Goal: Use online tool/utility: Utilize a website feature to perform a specific function

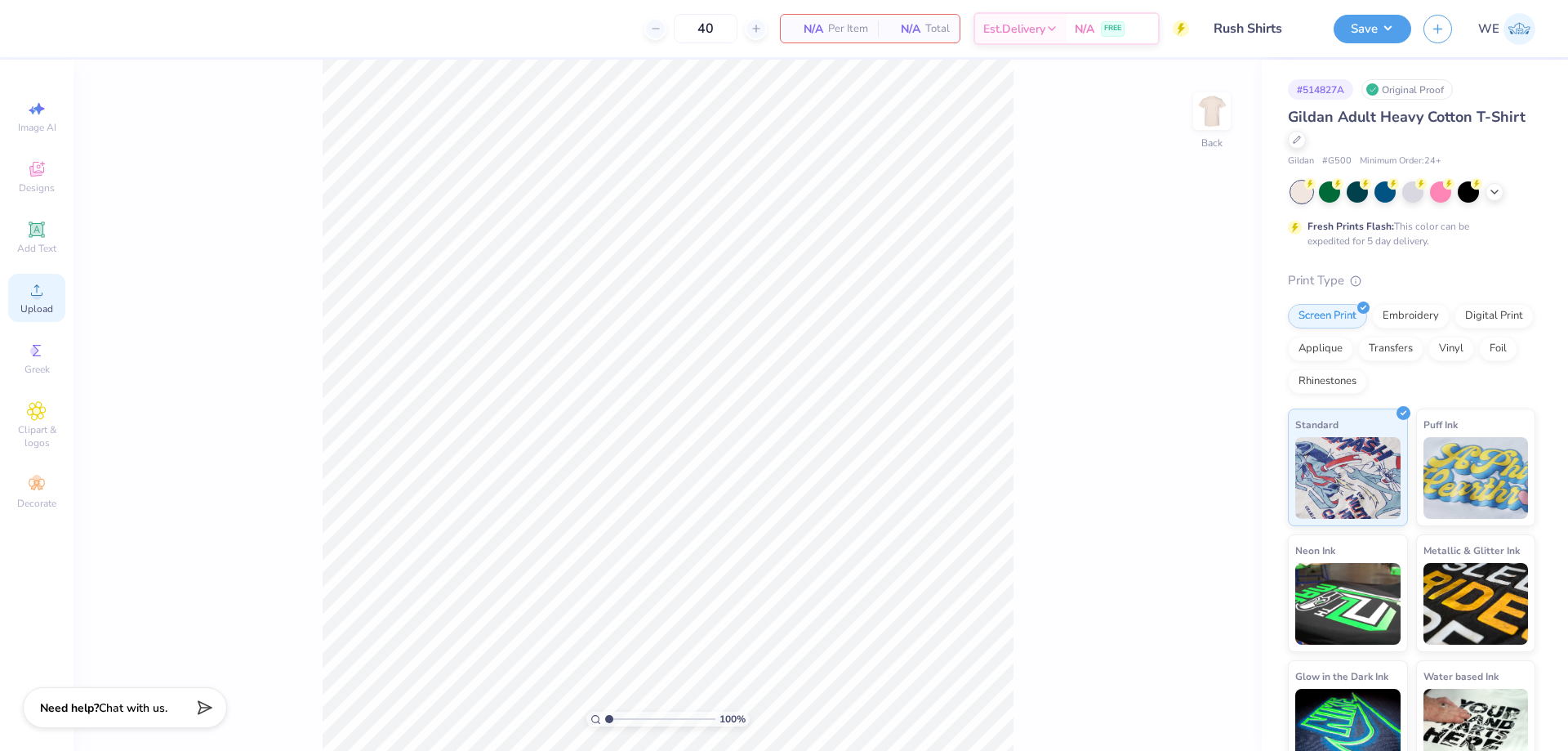
click at [65, 298] on div "Upload" at bounding box center [37, 297] width 57 height 48
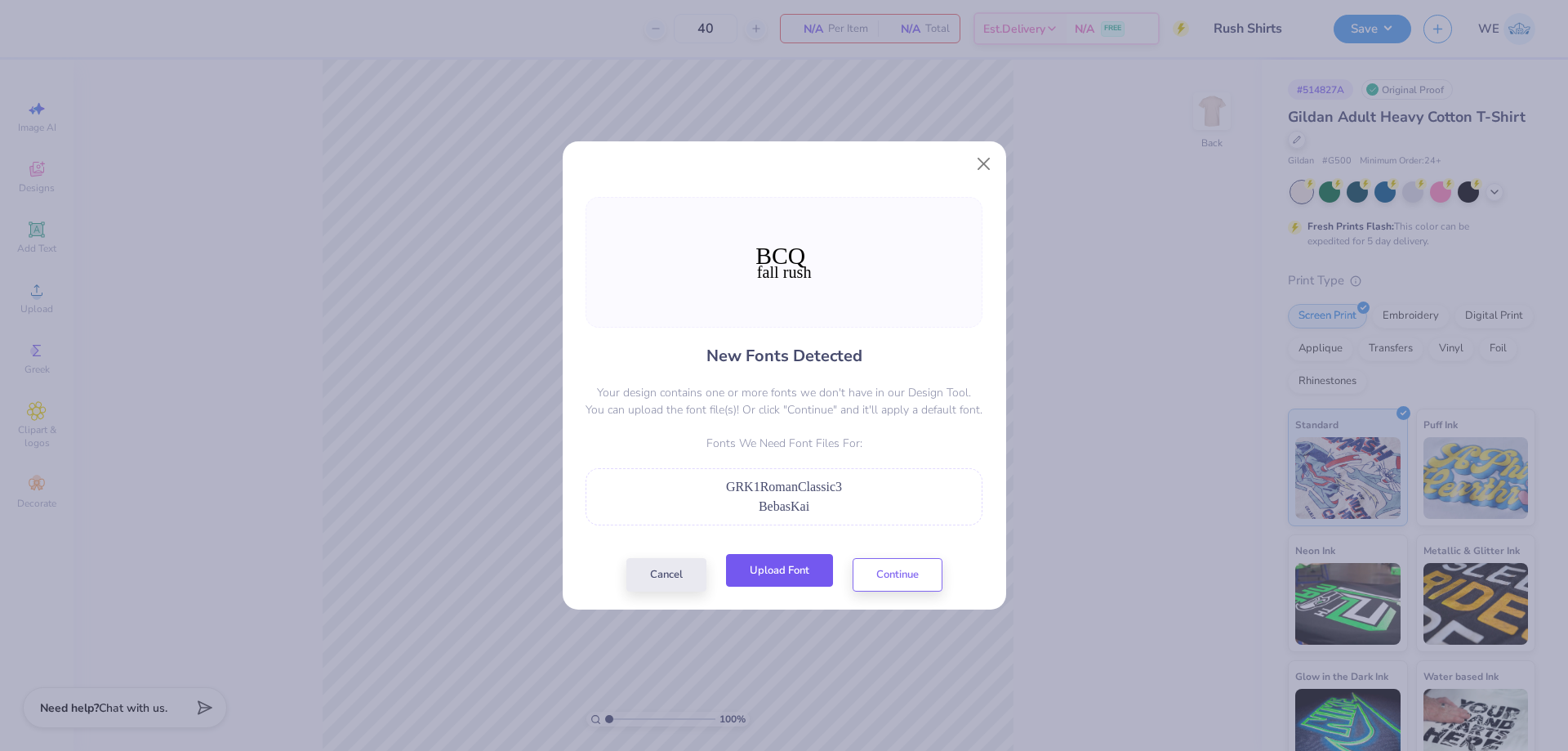
click at [781, 574] on button "Upload Font" at bounding box center [780, 570] width 107 height 33
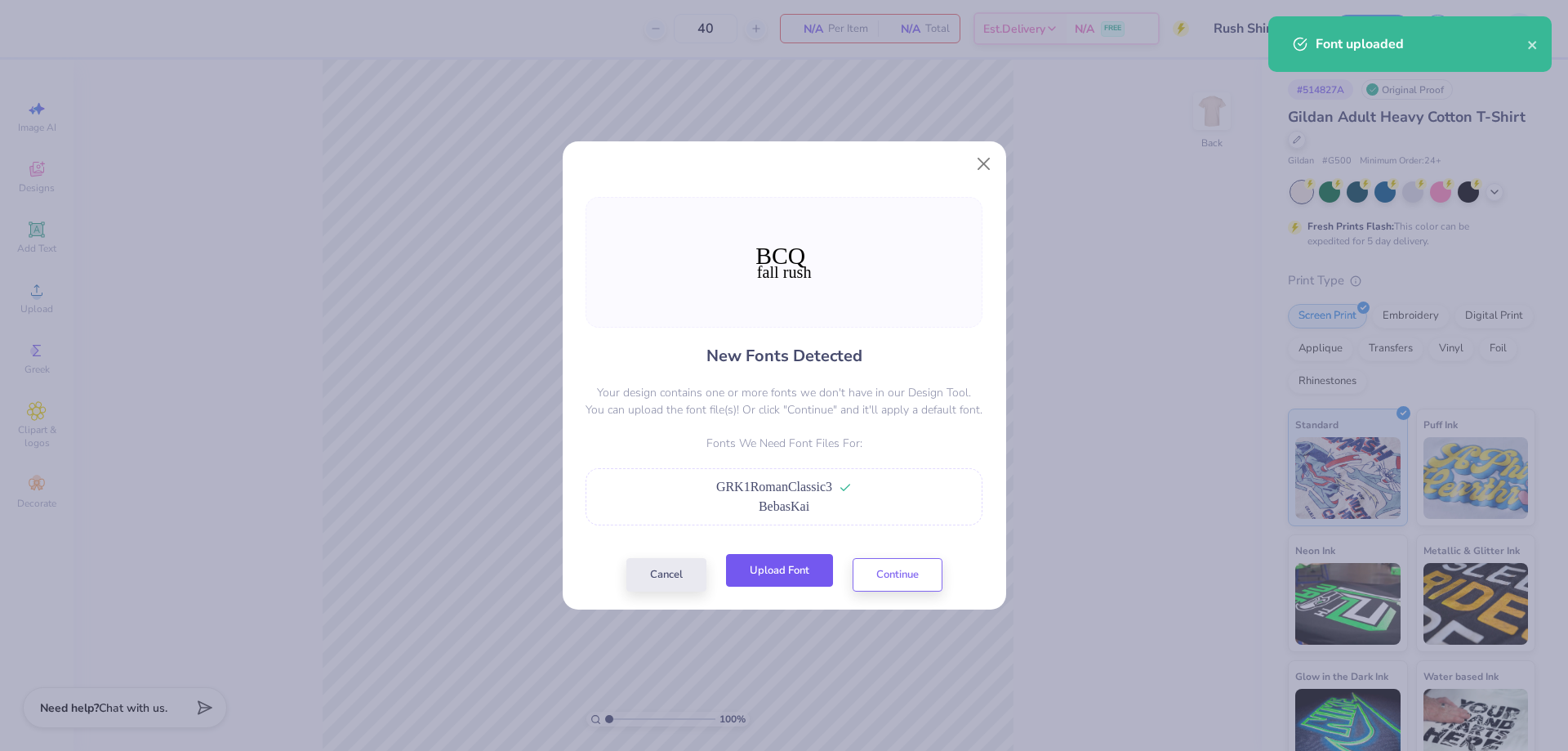
click at [813, 578] on button "Upload Font" at bounding box center [780, 570] width 107 height 33
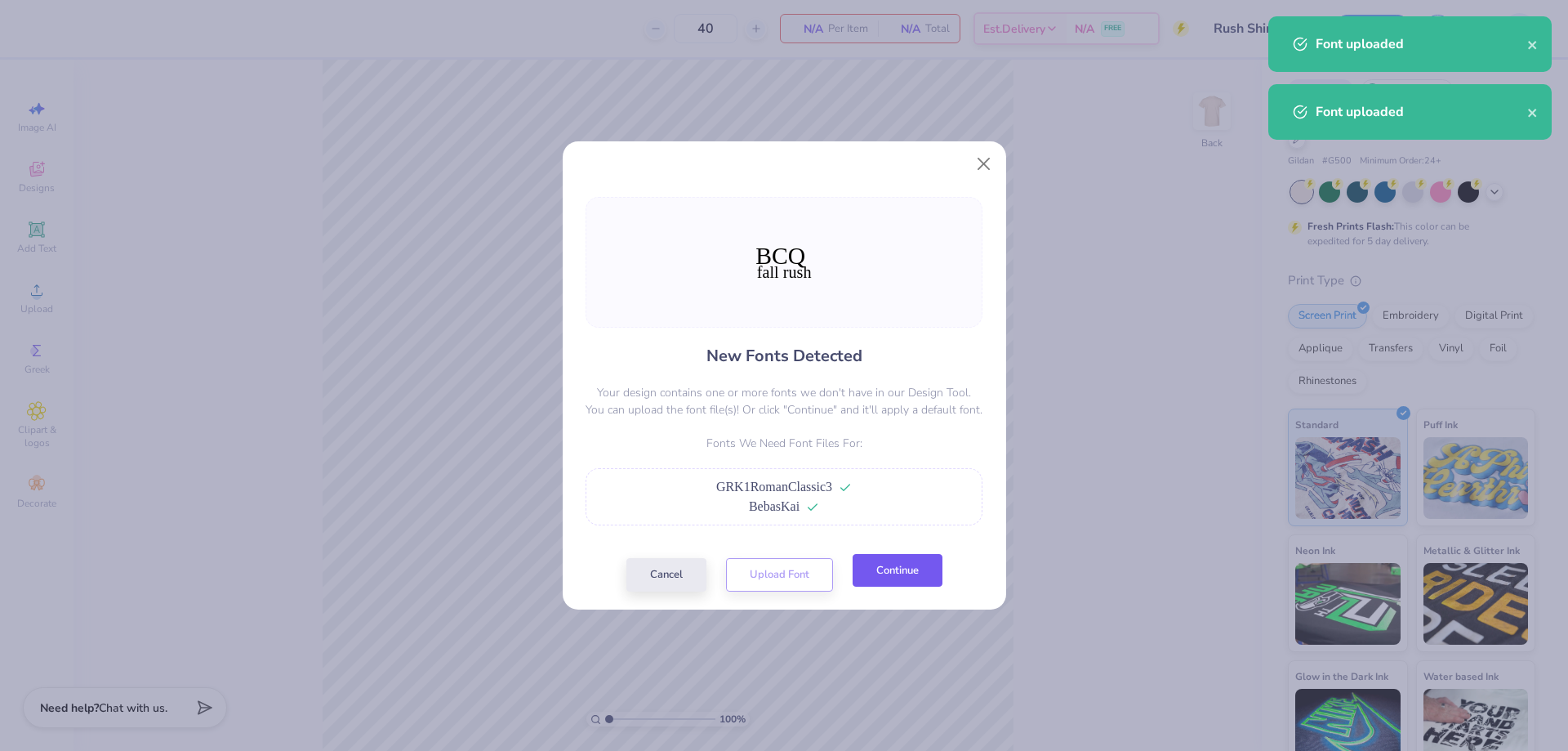
click at [891, 582] on button "Continue" at bounding box center [897, 570] width 90 height 33
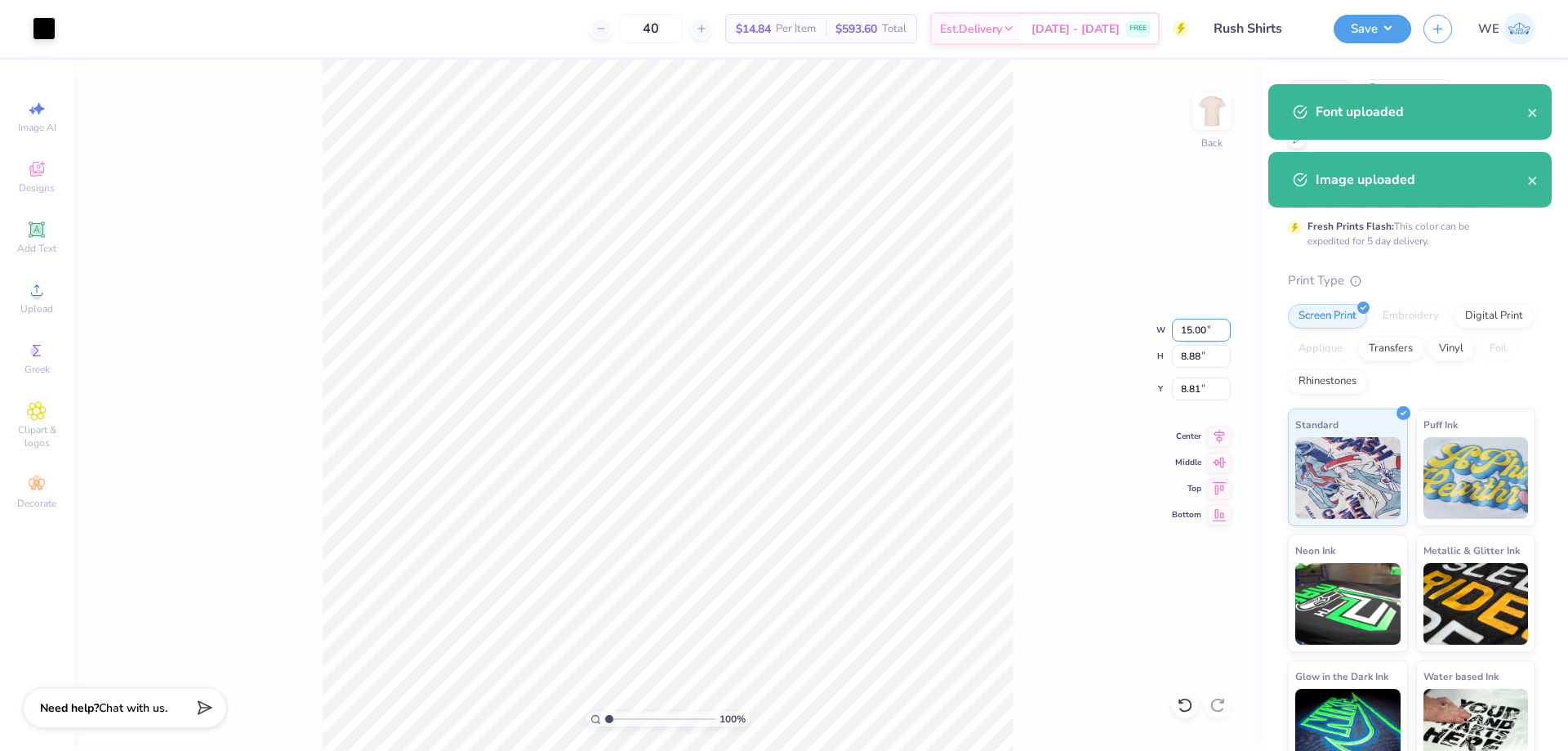
click at [1204, 329] on input "15.00" at bounding box center [1202, 330] width 59 height 23
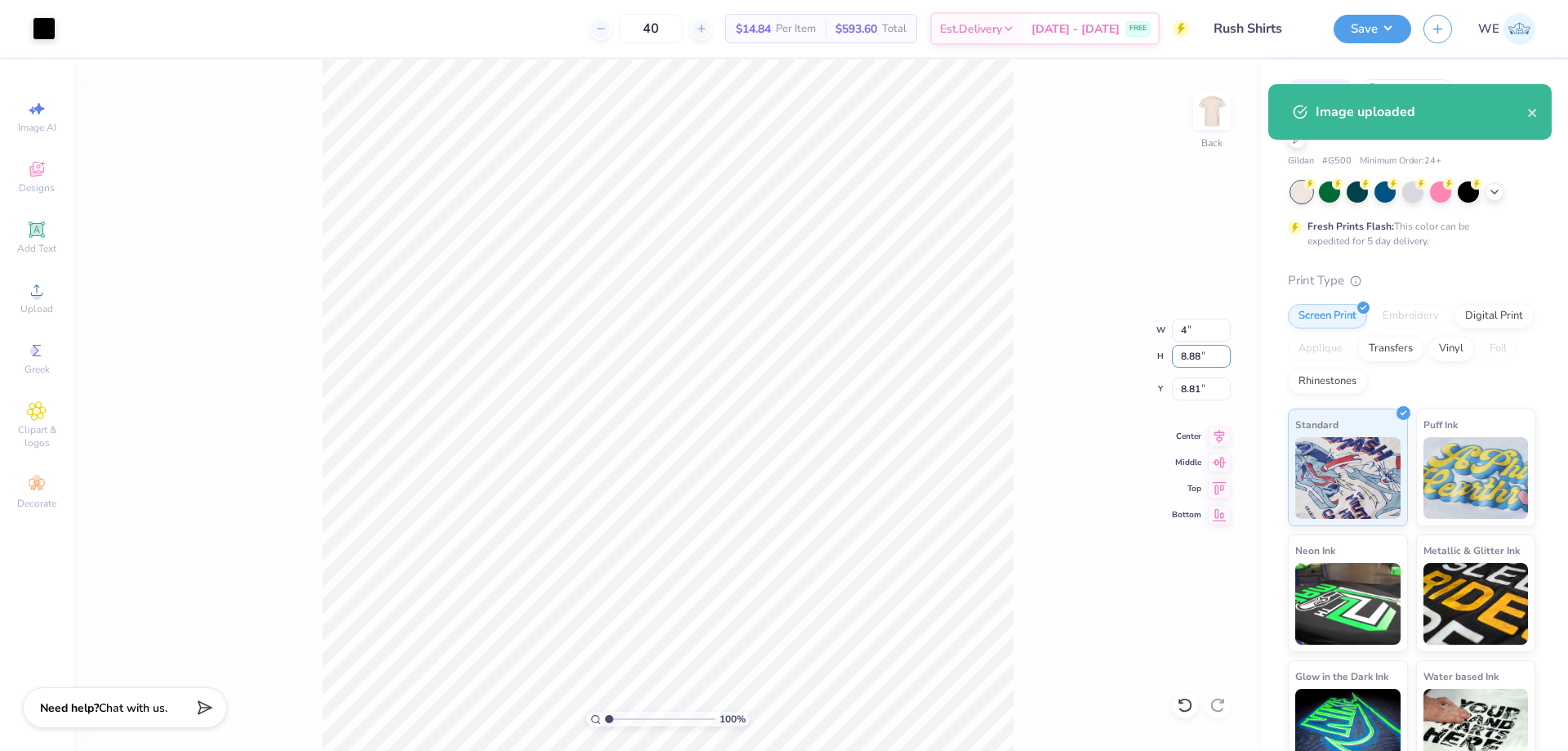
type input "4.00"
type input "2.37"
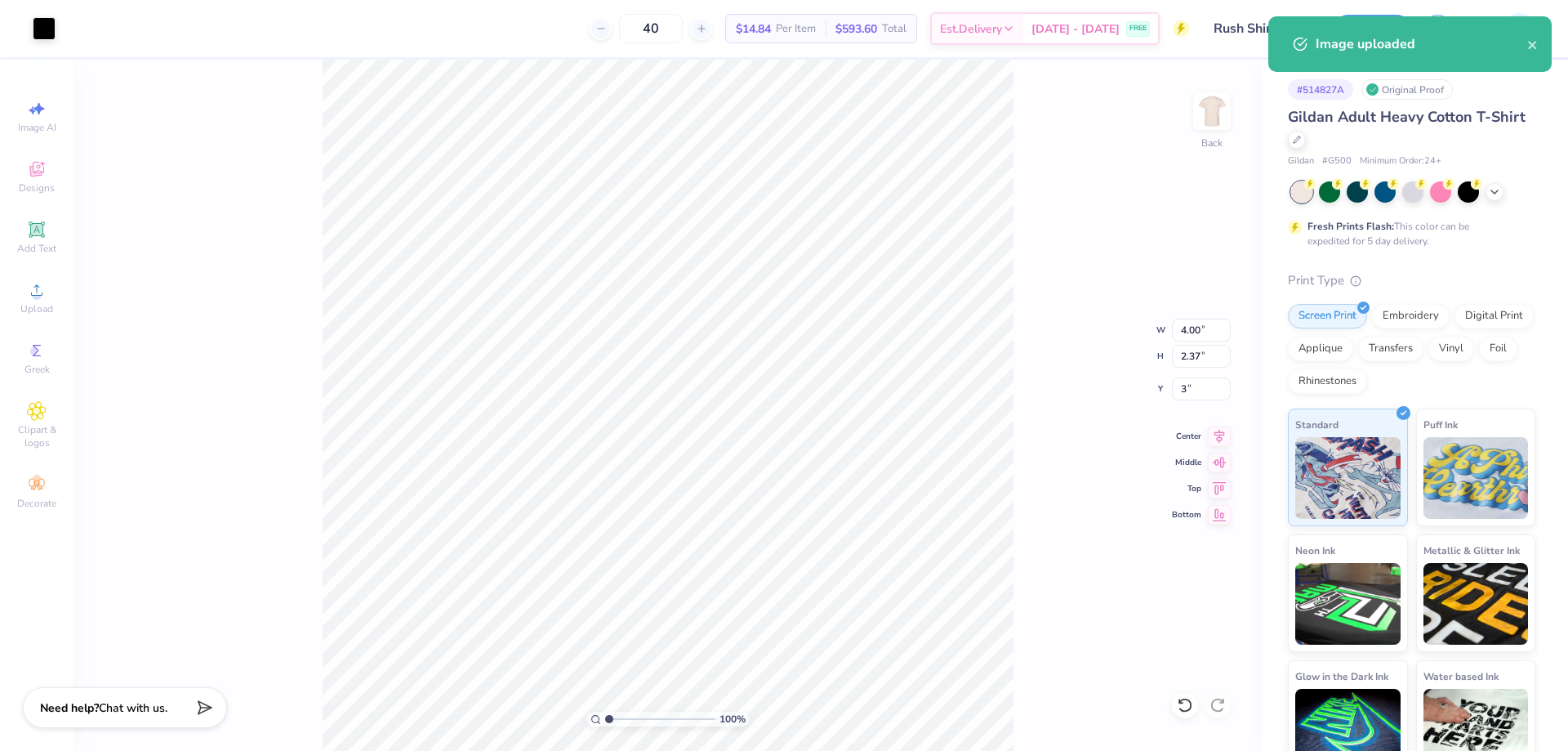
type input "3.00"
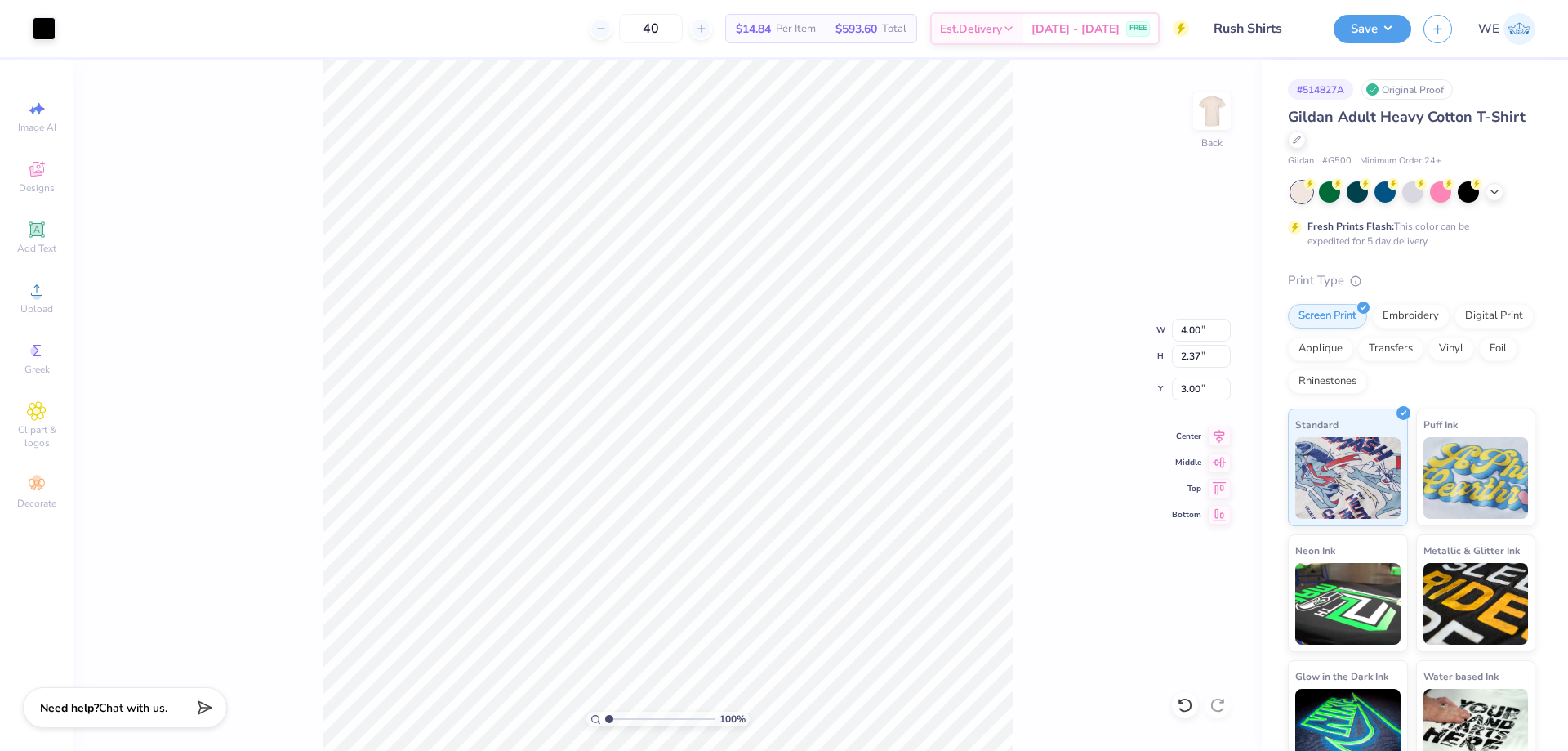
type input "4.08"
click at [1208, 338] on input "4.00" at bounding box center [1202, 330] width 59 height 23
type input "3.00"
type input "1.78"
type input "3.00"
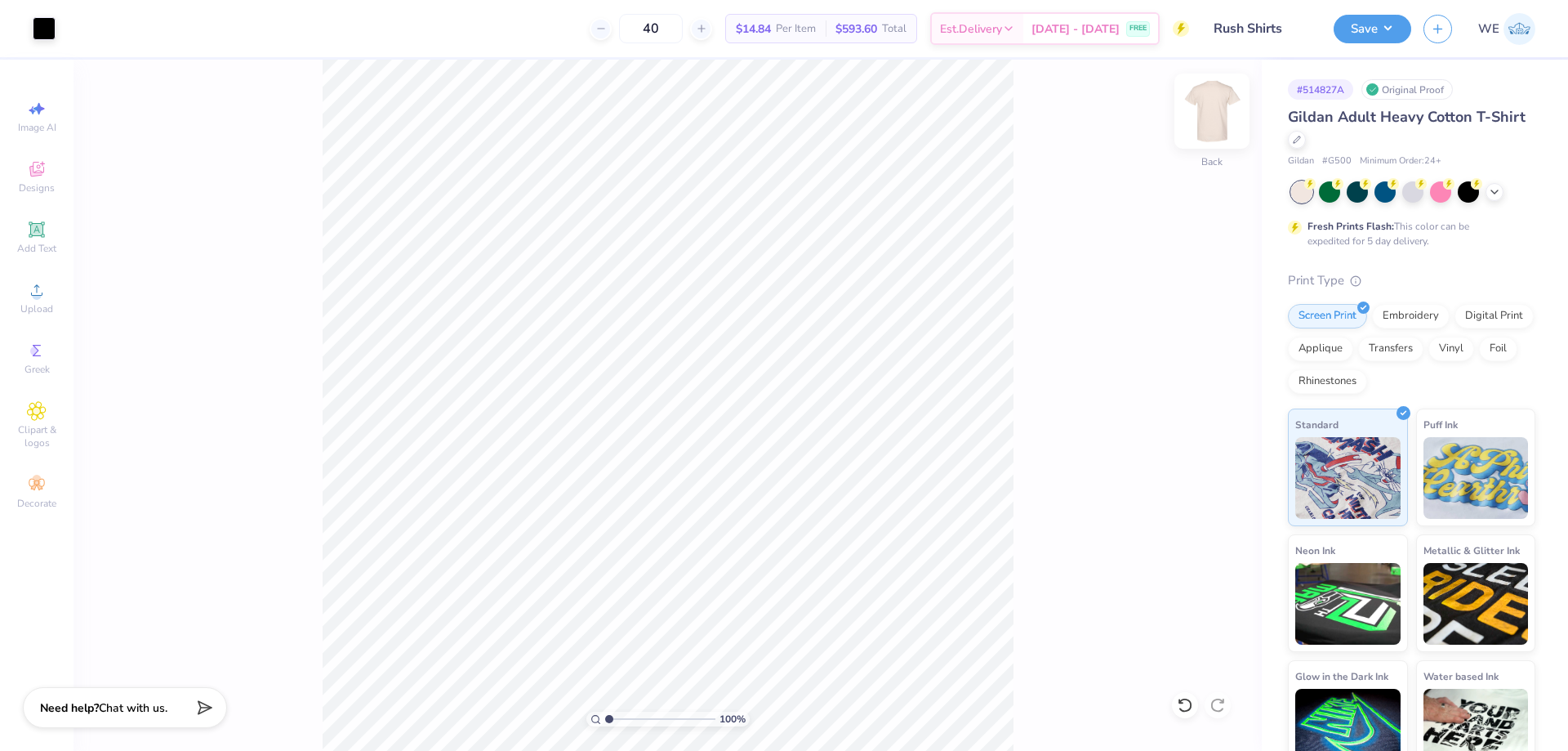
click at [1214, 103] on img at bounding box center [1212, 111] width 65 height 65
click at [25, 281] on div "Upload" at bounding box center [37, 297] width 57 height 48
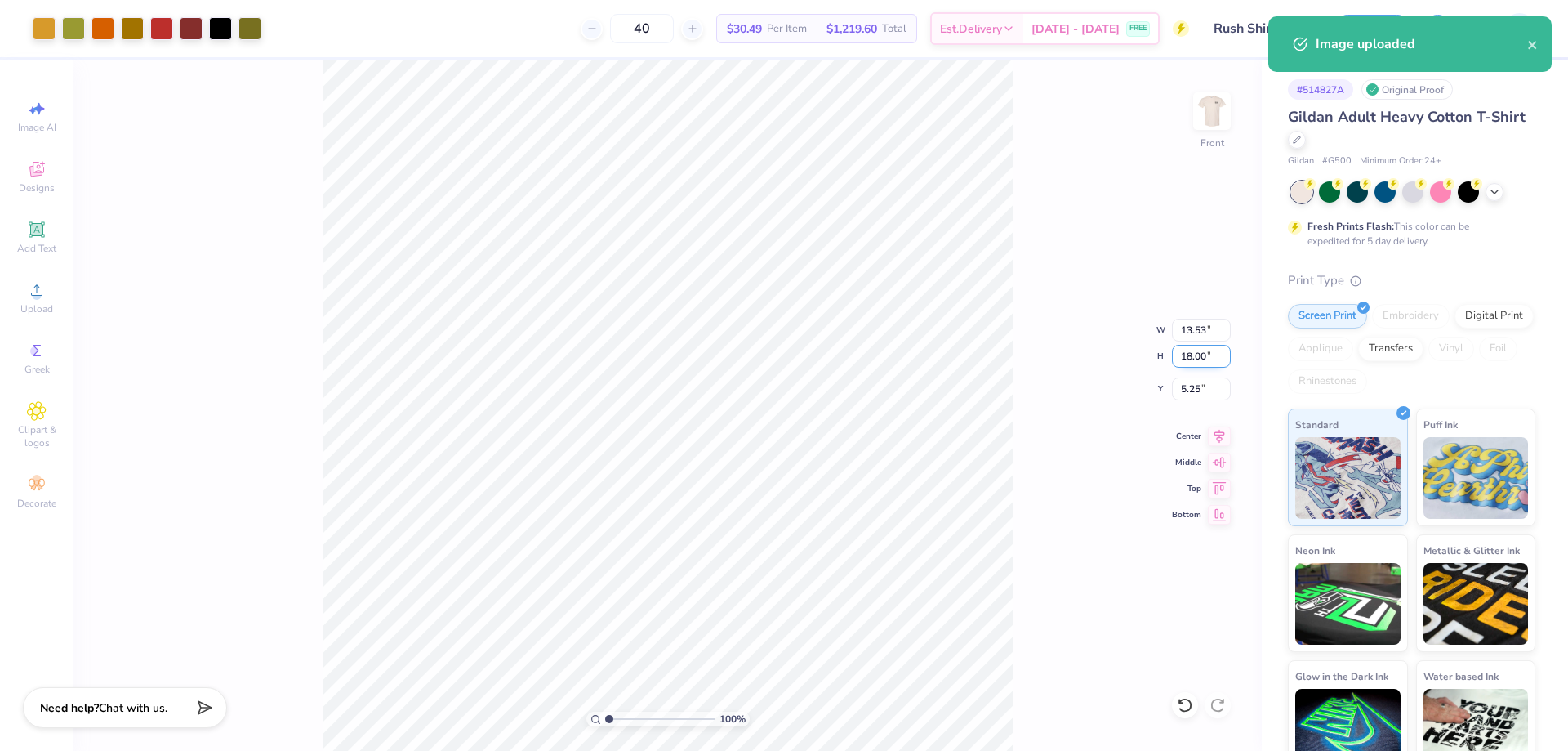
click at [1203, 352] on input "18.00" at bounding box center [1202, 356] width 59 height 23
type input "15"
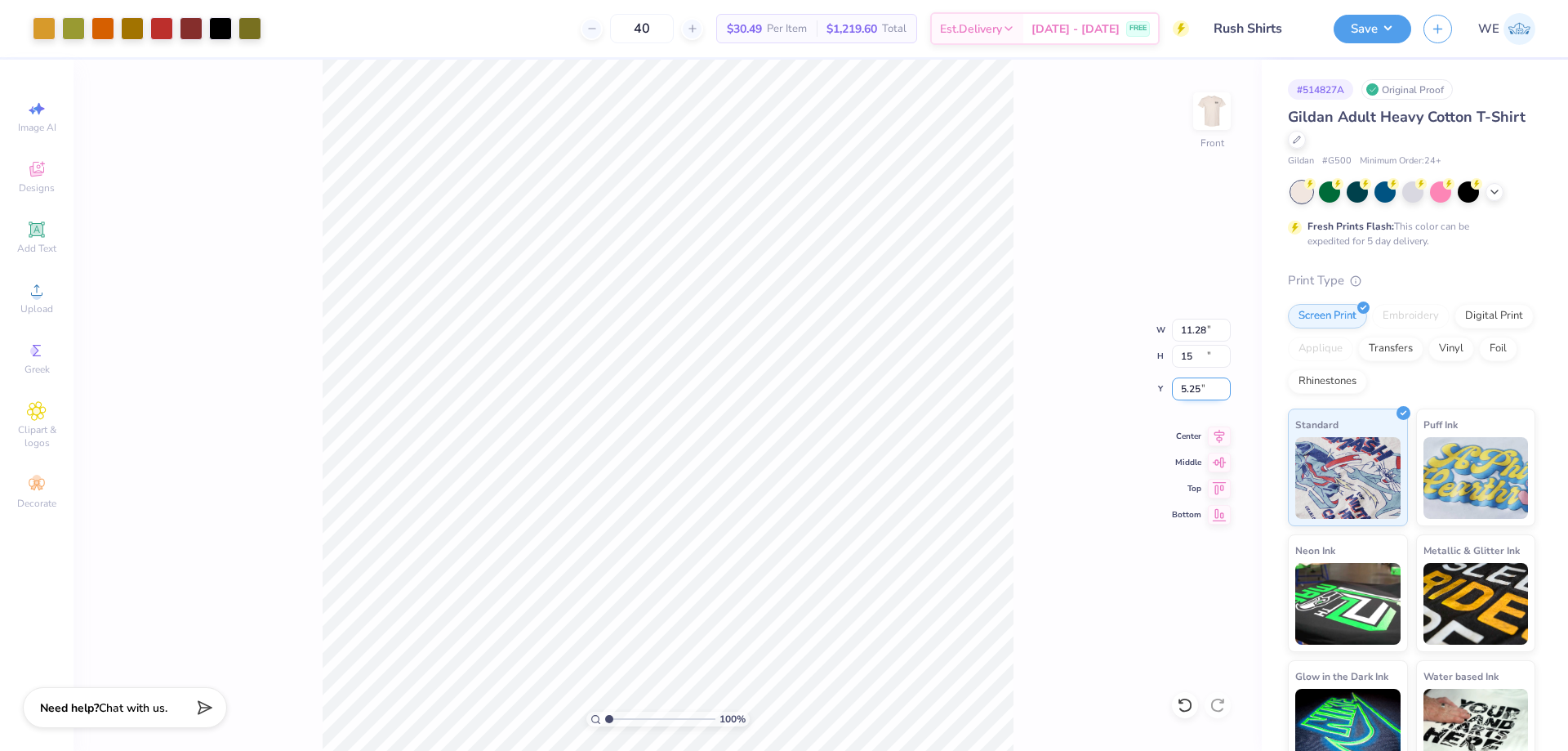
type input "11.28"
type input "15.00"
click at [1195, 389] on input "6.75" at bounding box center [1202, 389] width 59 height 23
type input "3.00"
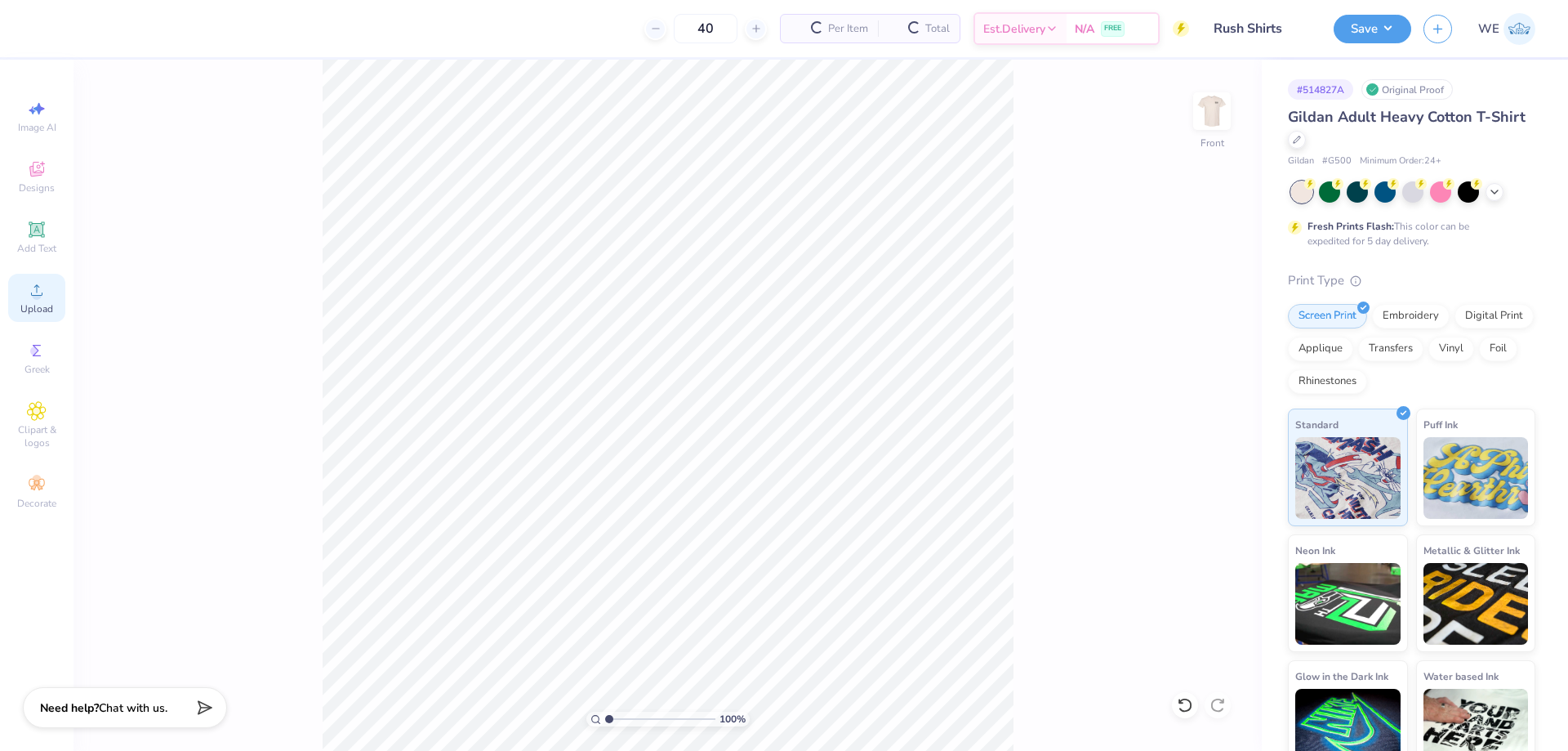
click at [42, 294] on icon at bounding box center [36, 290] width 11 height 11
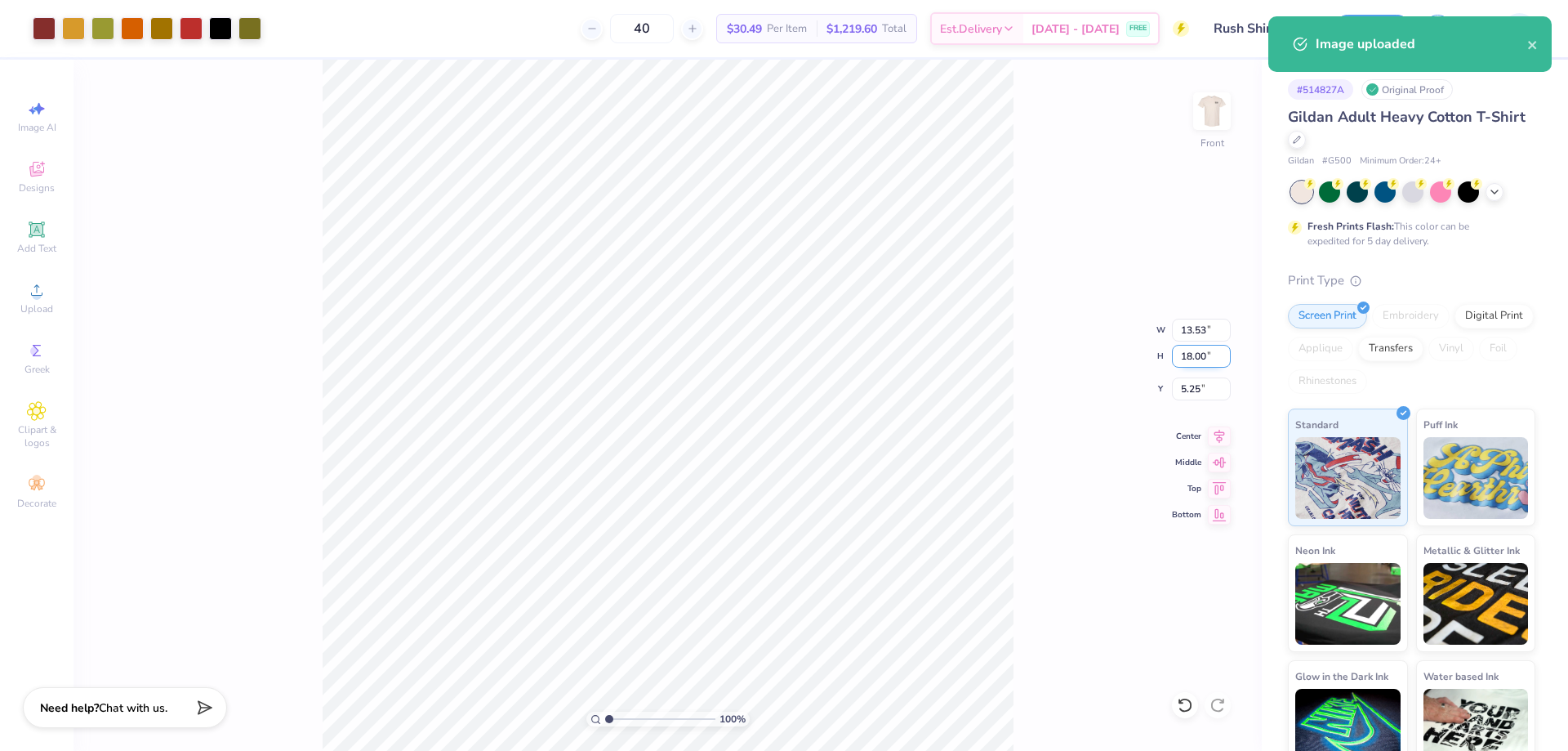
click at [1192, 352] on input "18.00" at bounding box center [1202, 356] width 59 height 23
type input "15"
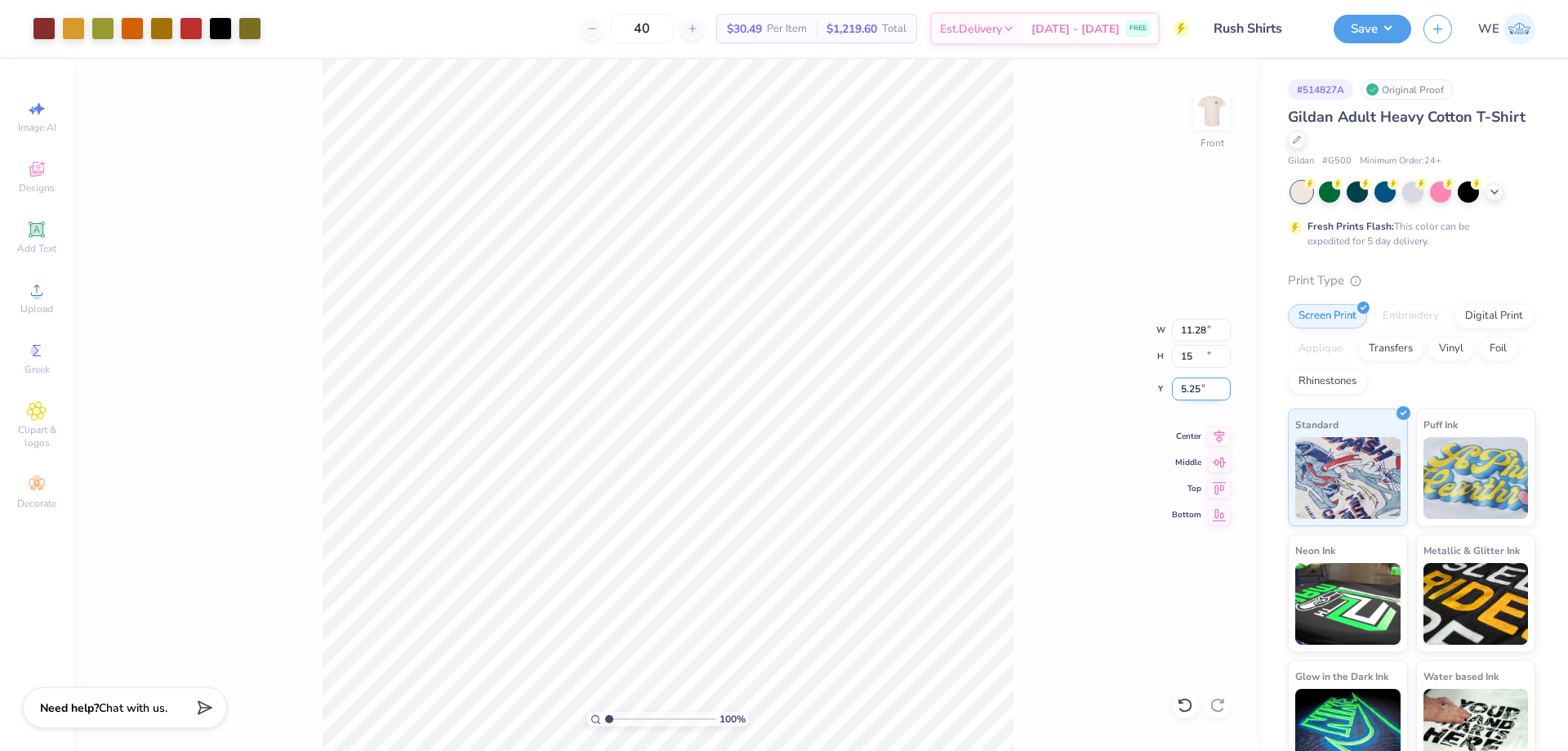
type input "11.28"
type input "15.00"
click at [1196, 390] on input "6.75" at bounding box center [1202, 389] width 59 height 23
type input "3.00"
click at [1192, 121] on div "100 % Front" at bounding box center [668, 404] width 1189 height 691
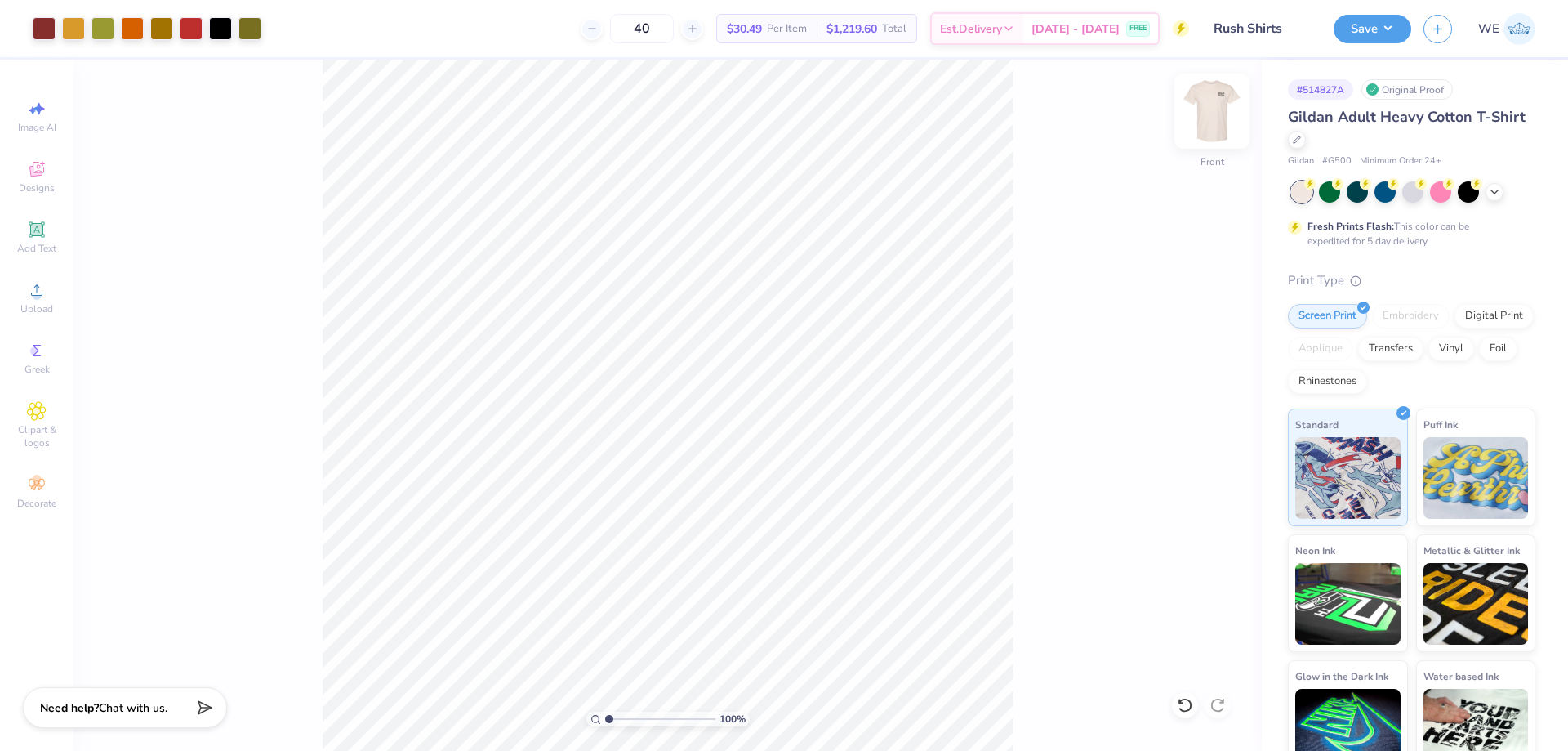
click at [1204, 120] on img at bounding box center [1212, 111] width 65 height 65
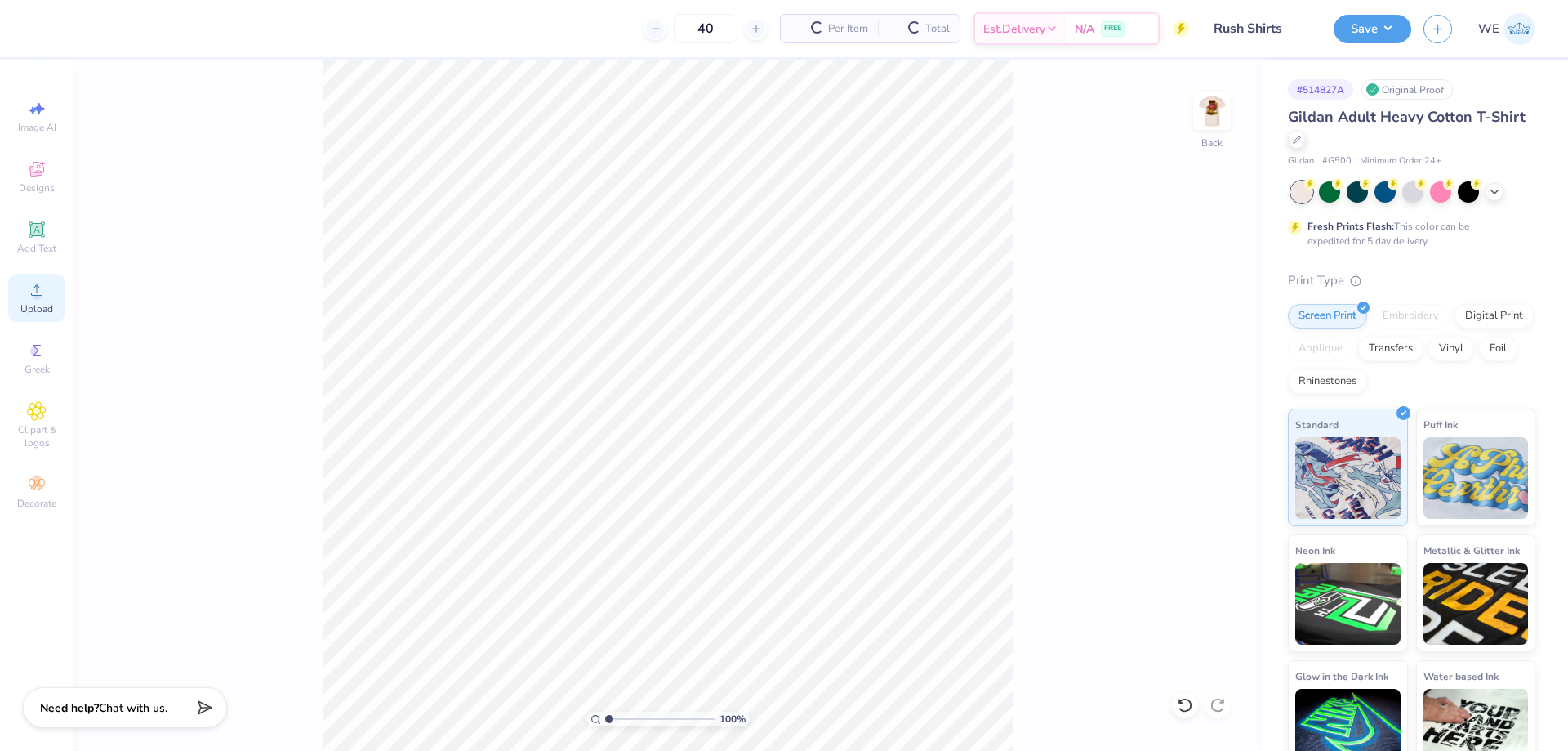
click at [42, 291] on icon at bounding box center [36, 290] width 20 height 20
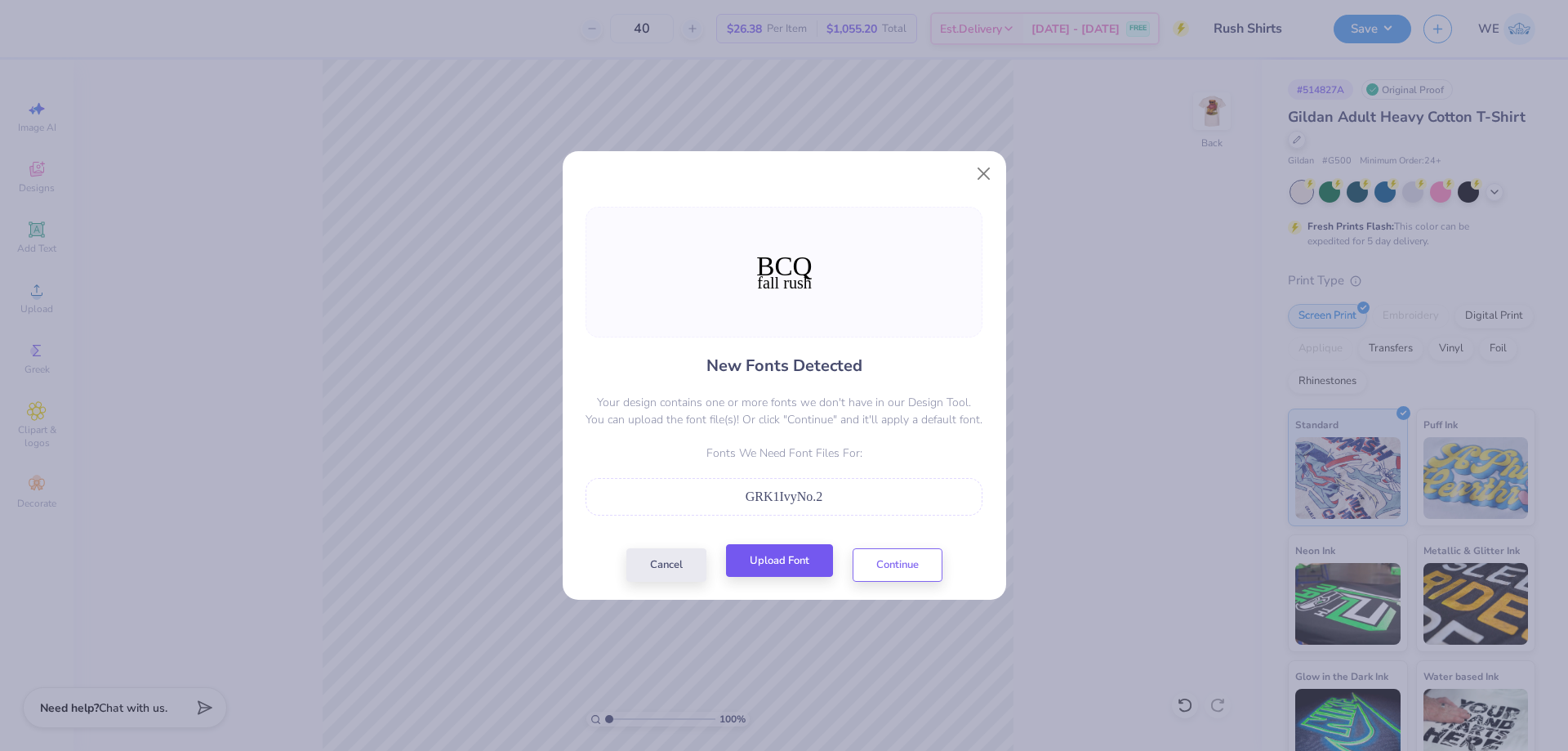
click at [764, 548] on div "Cancel Upload Font Continue" at bounding box center [784, 565] width 316 height 33
click at [768, 555] on button "Upload Font" at bounding box center [780, 560] width 107 height 33
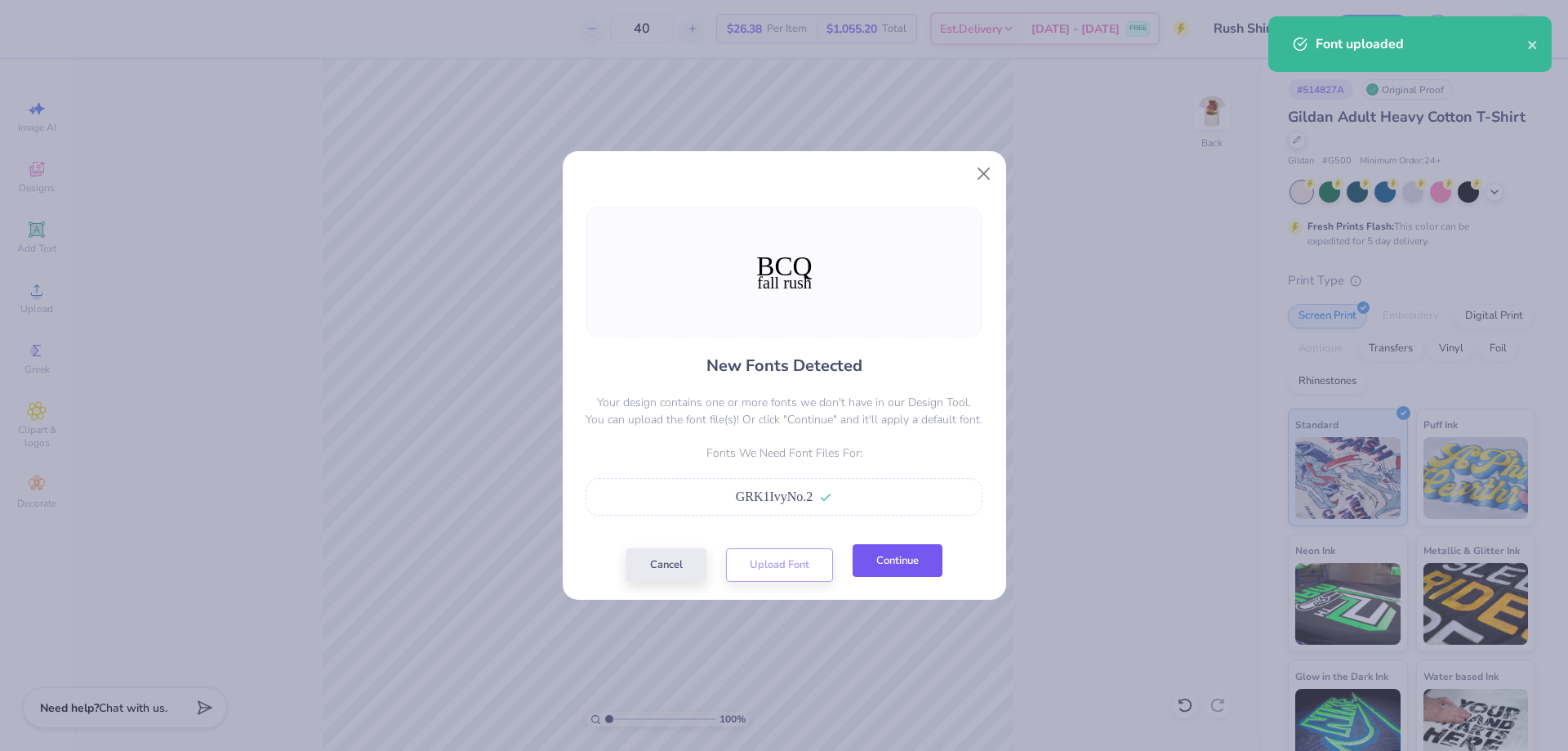
click at [913, 549] on button "Continue" at bounding box center [897, 560] width 90 height 33
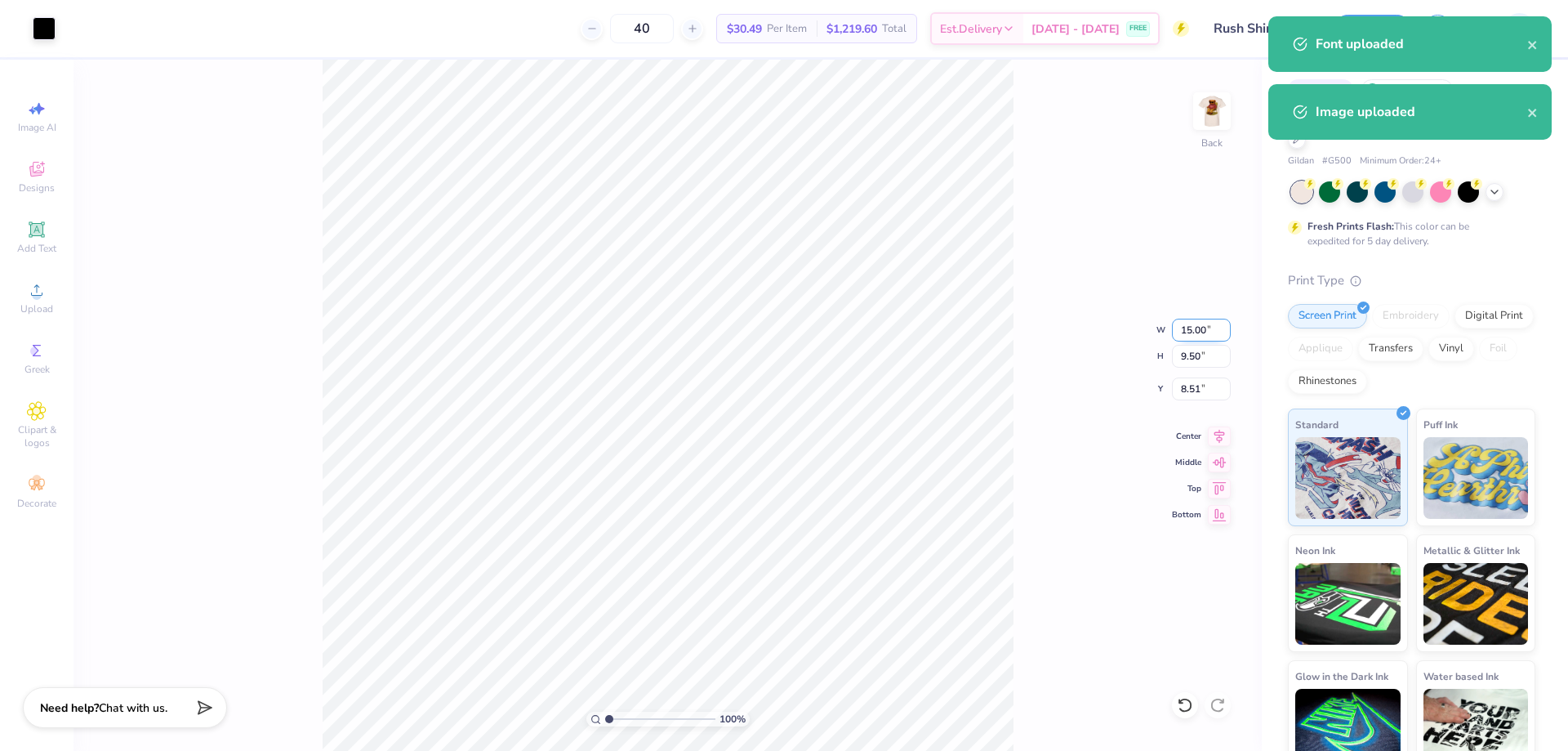
click at [1195, 334] on input "15.00" at bounding box center [1202, 330] width 59 height 23
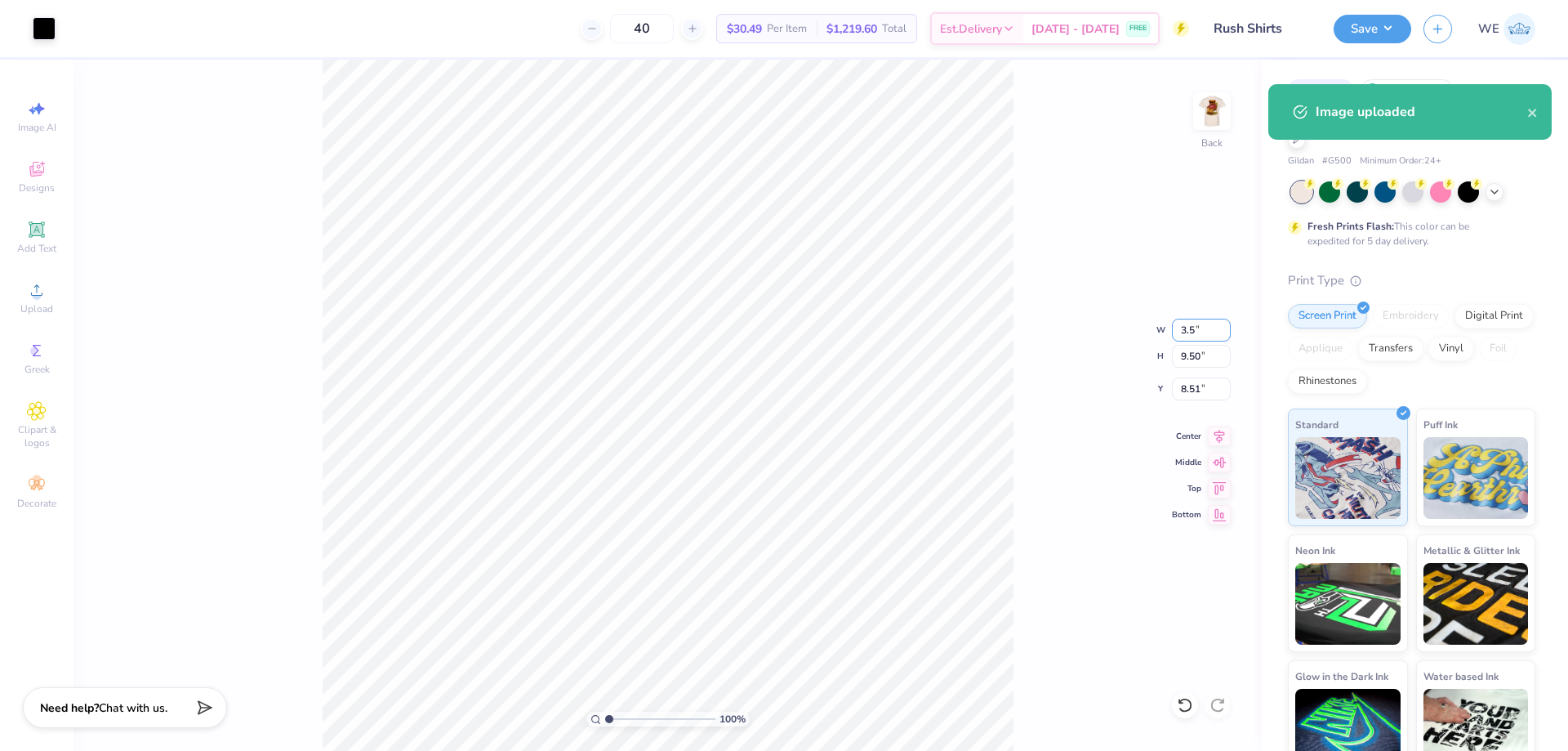
type input "3.5"
type input "2.22"
type input "3.50"
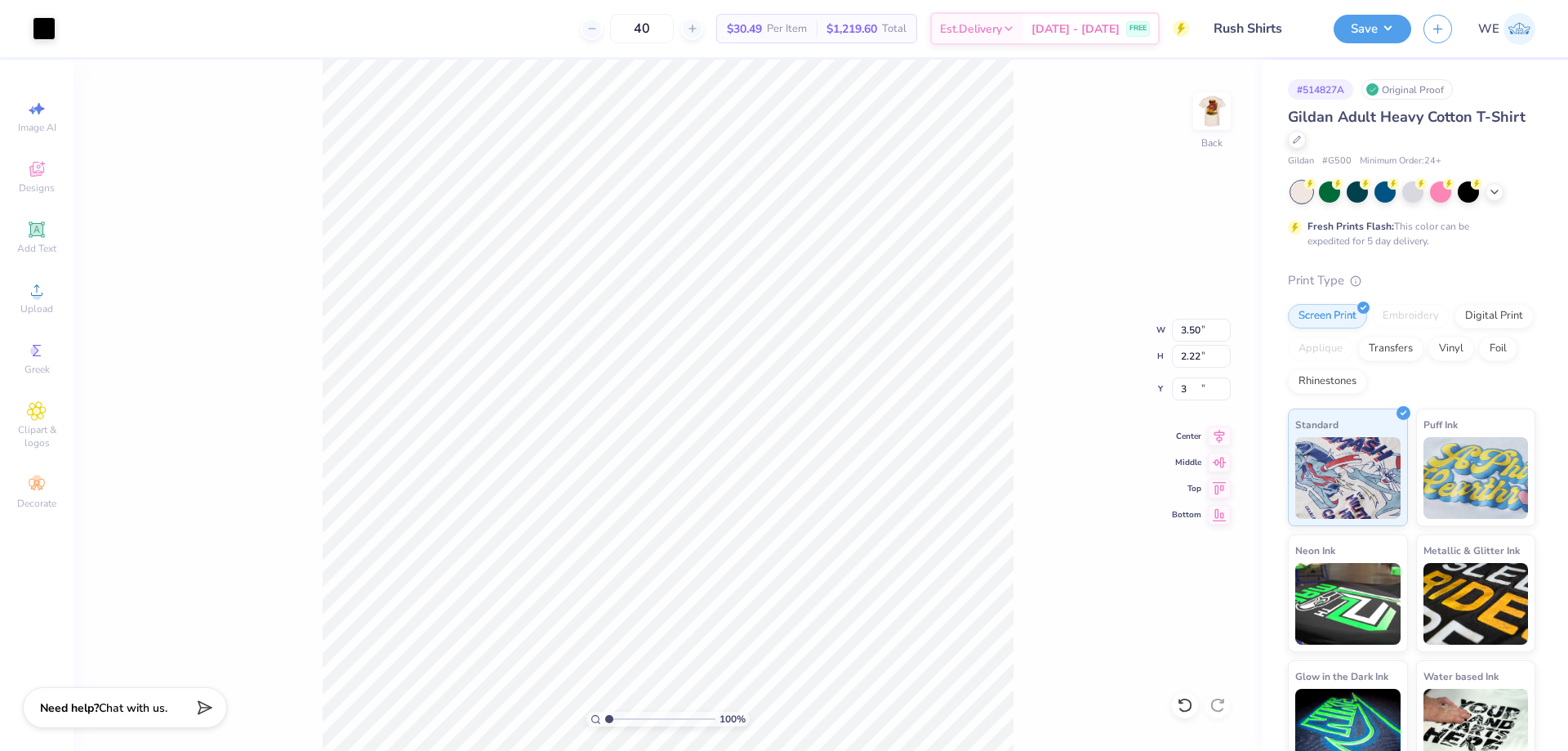
type input "3.00"
click at [1179, 398] on input "4.62" at bounding box center [1202, 389] width 59 height 23
type input "3.00"
click at [1383, 38] on button "Save" at bounding box center [1372, 27] width 77 height 29
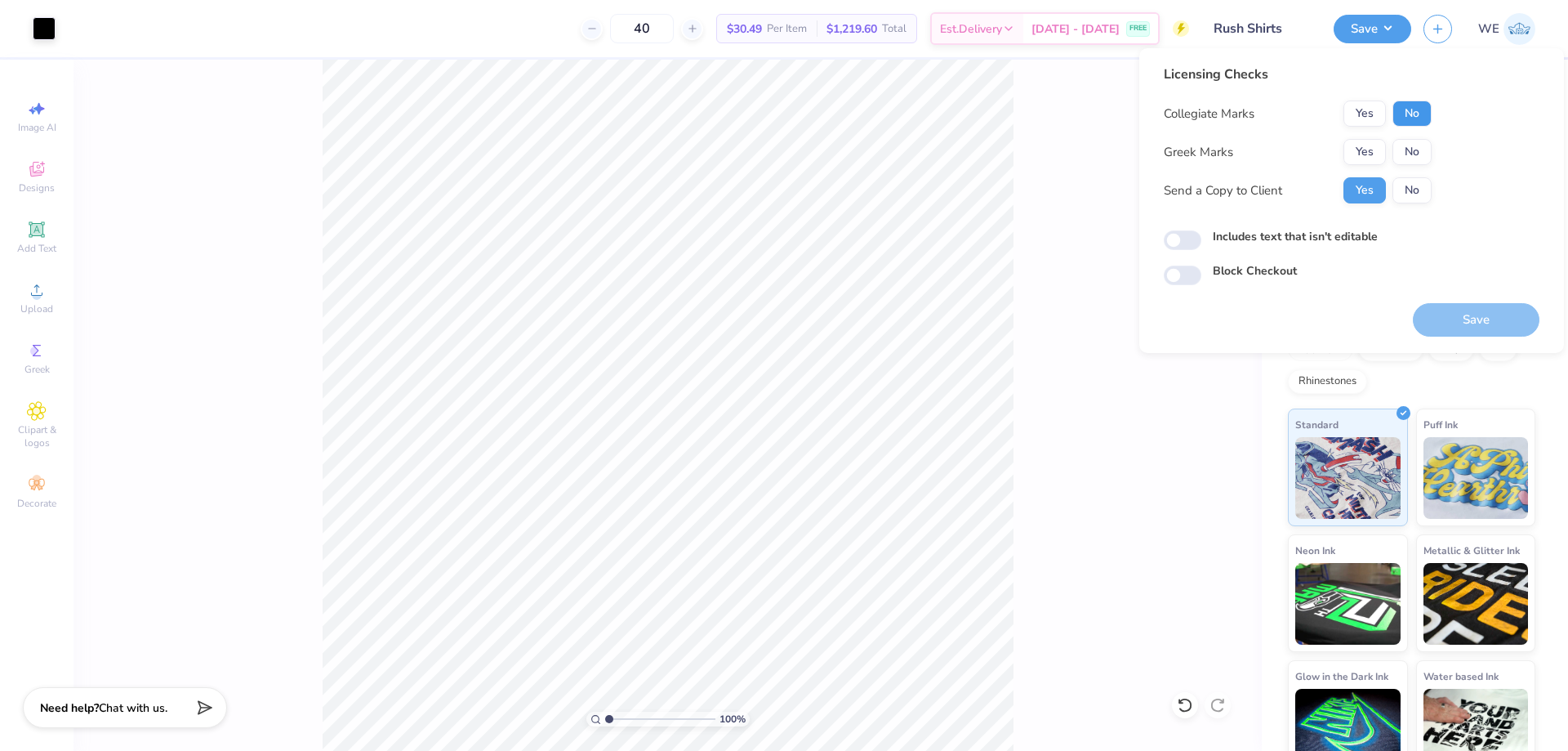
click at [1407, 107] on button "No" at bounding box center [1411, 113] width 39 height 26
click at [1376, 143] on button "Yes" at bounding box center [1364, 151] width 42 height 26
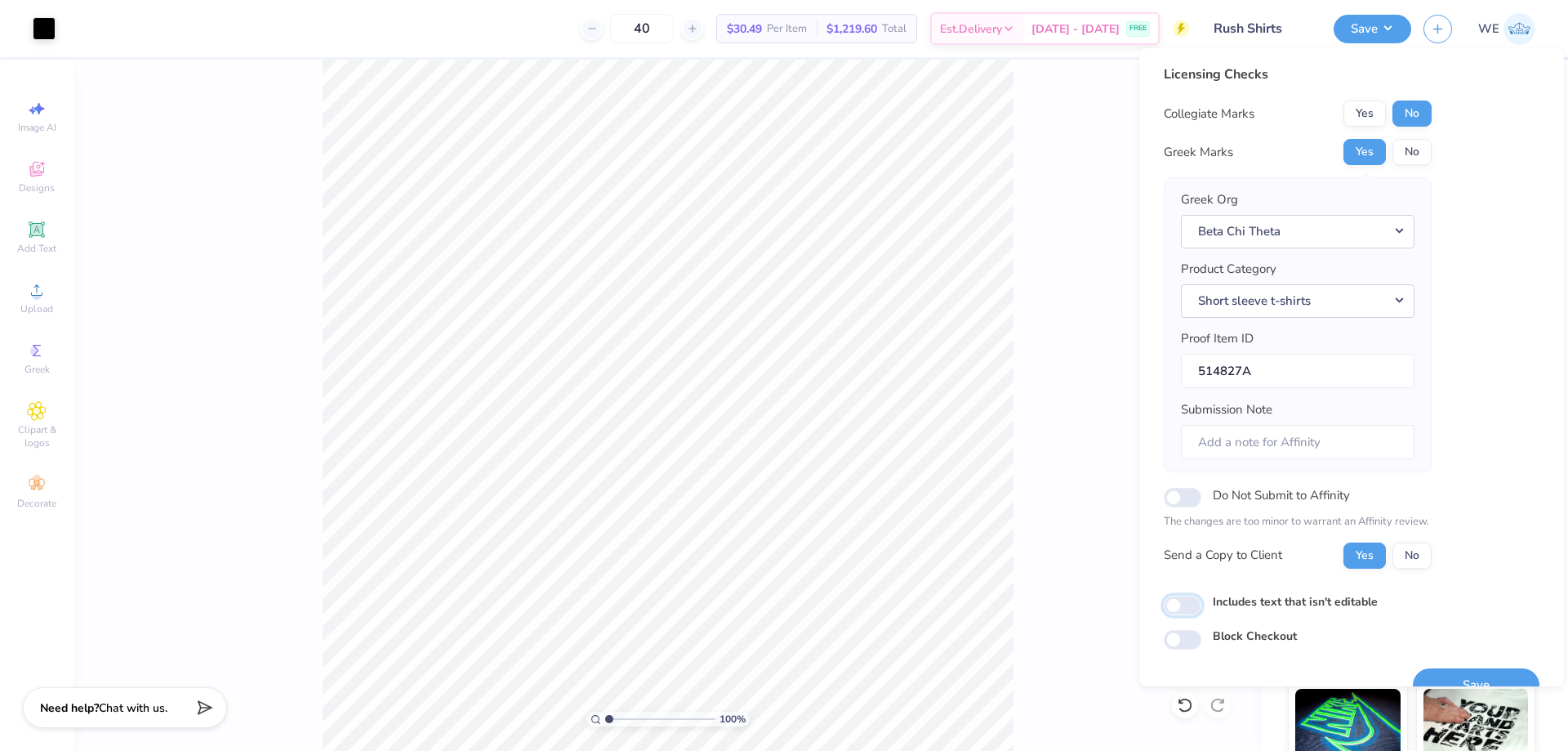
click at [1184, 603] on input "Includes text that isn't editable" at bounding box center [1182, 605] width 37 height 20
checkbox input "true"
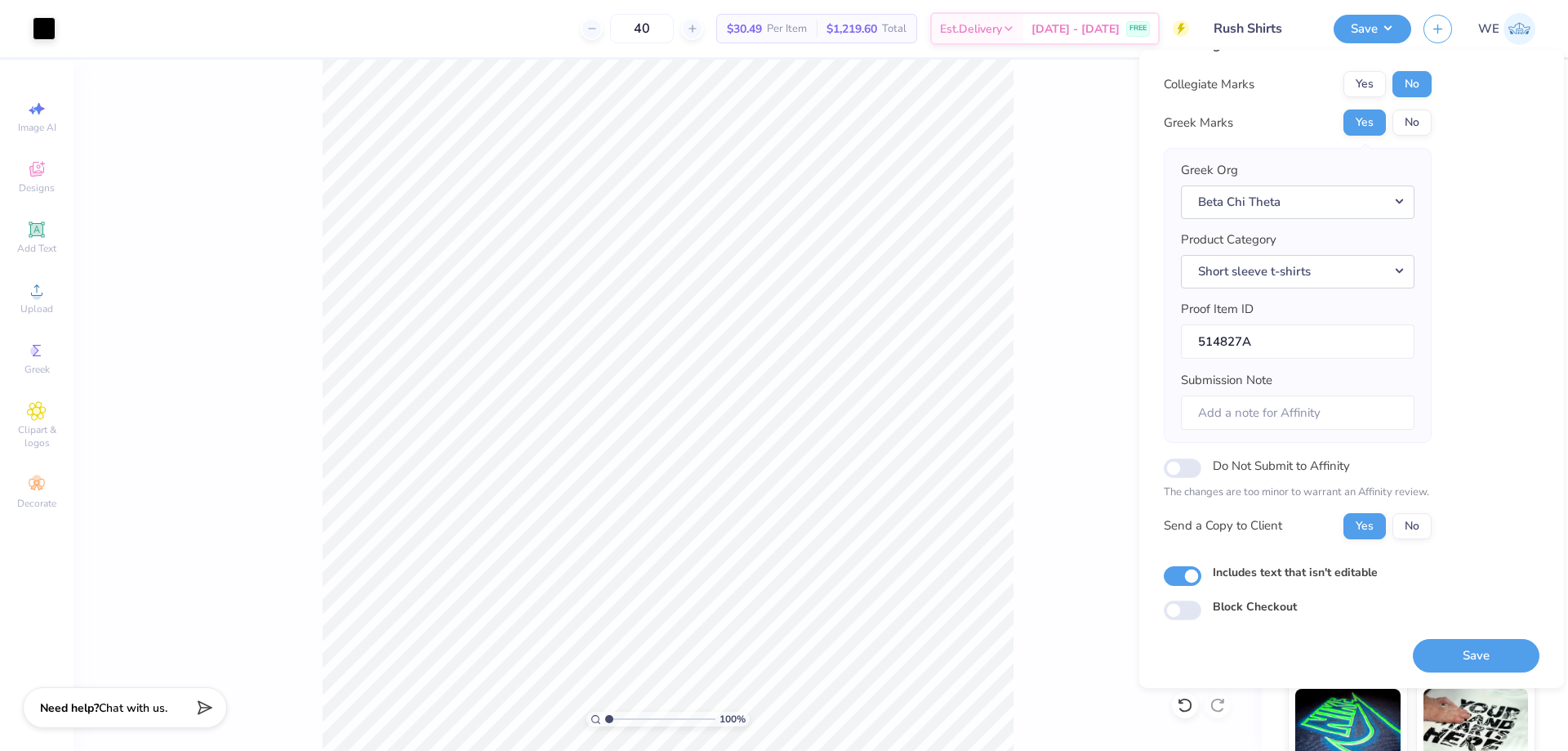
click at [1432, 644] on button "Save" at bounding box center [1476, 654] width 126 height 33
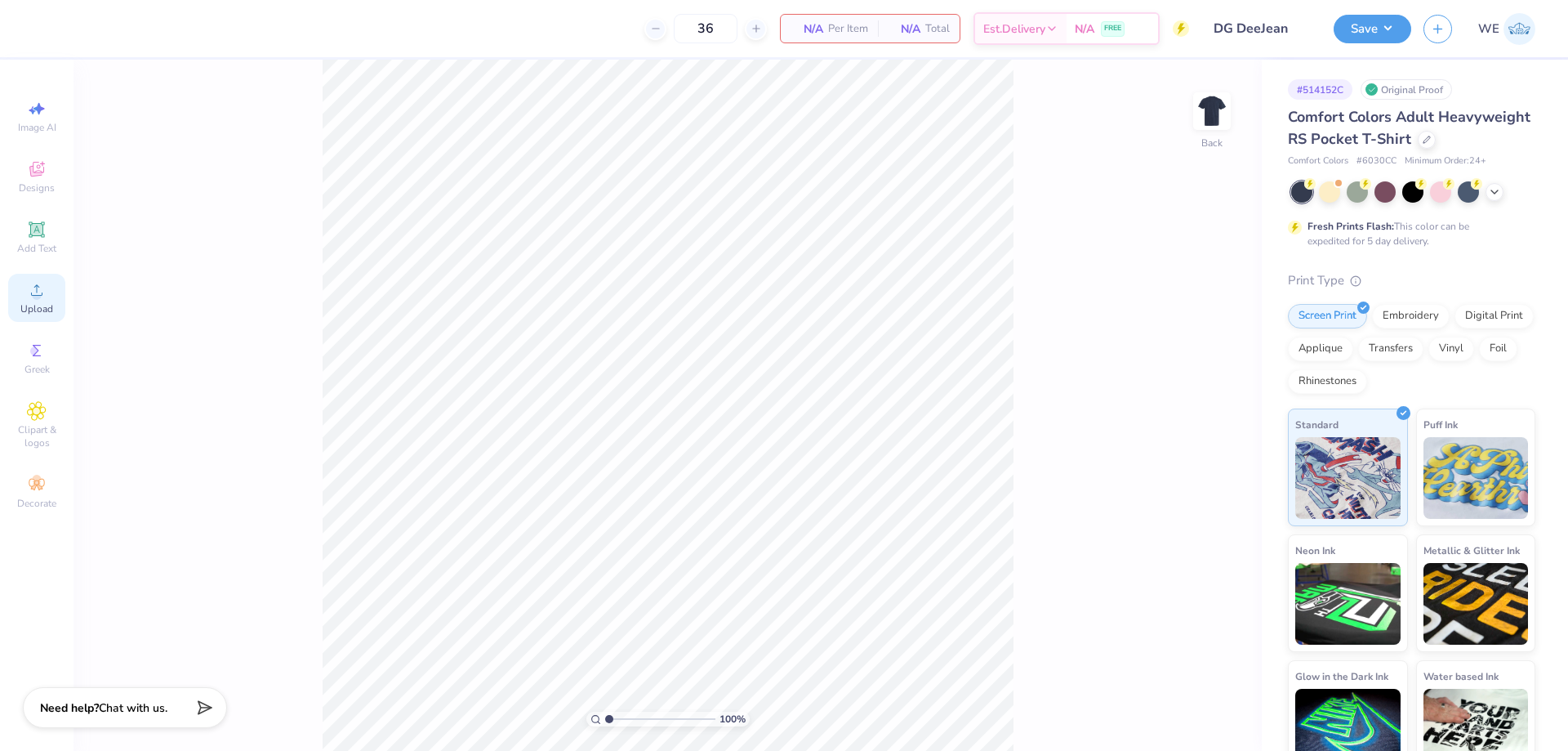
click at [60, 291] on div "Upload" at bounding box center [37, 297] width 57 height 48
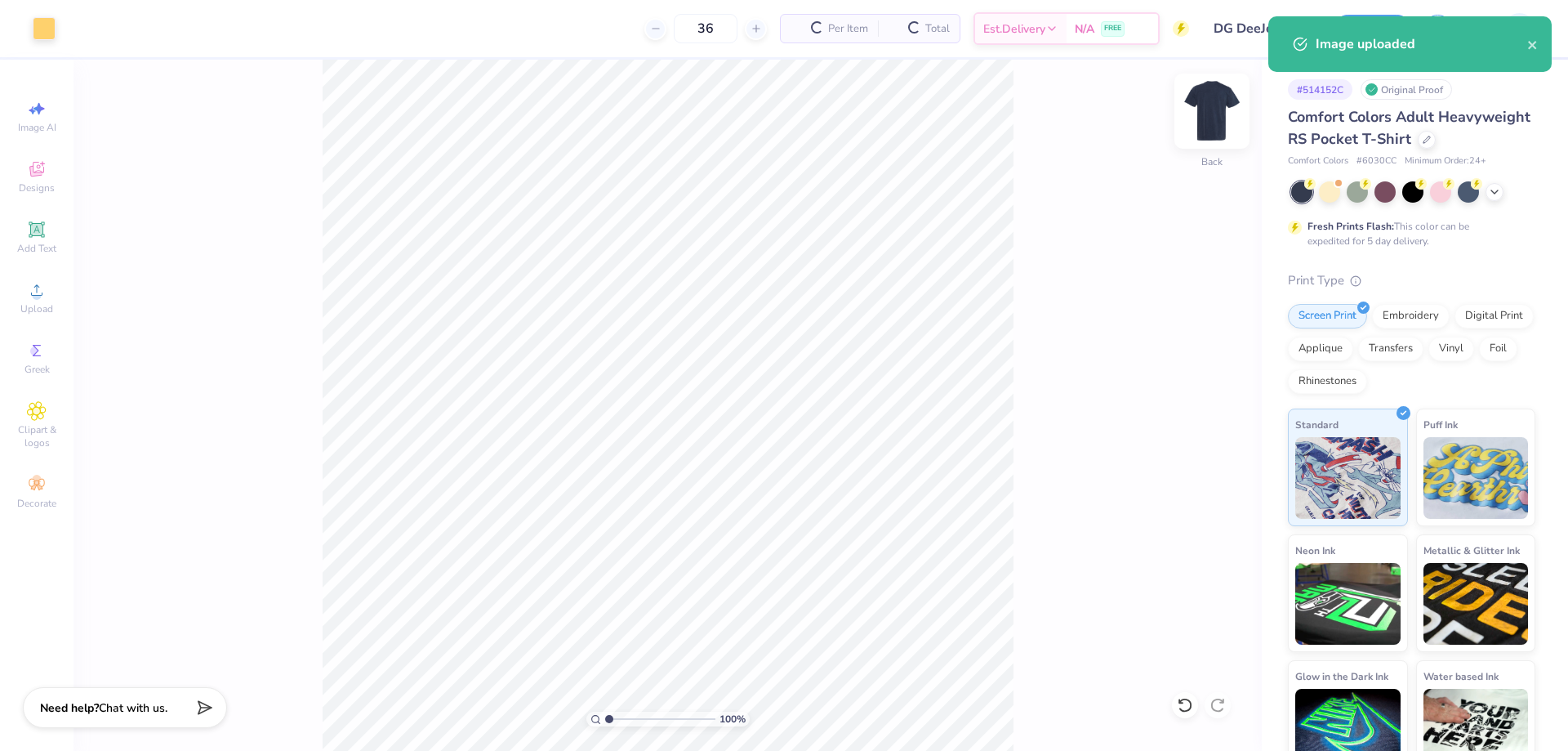
click at [1218, 112] on img at bounding box center [1212, 111] width 65 height 65
click at [27, 291] on div "Upload" at bounding box center [37, 297] width 57 height 48
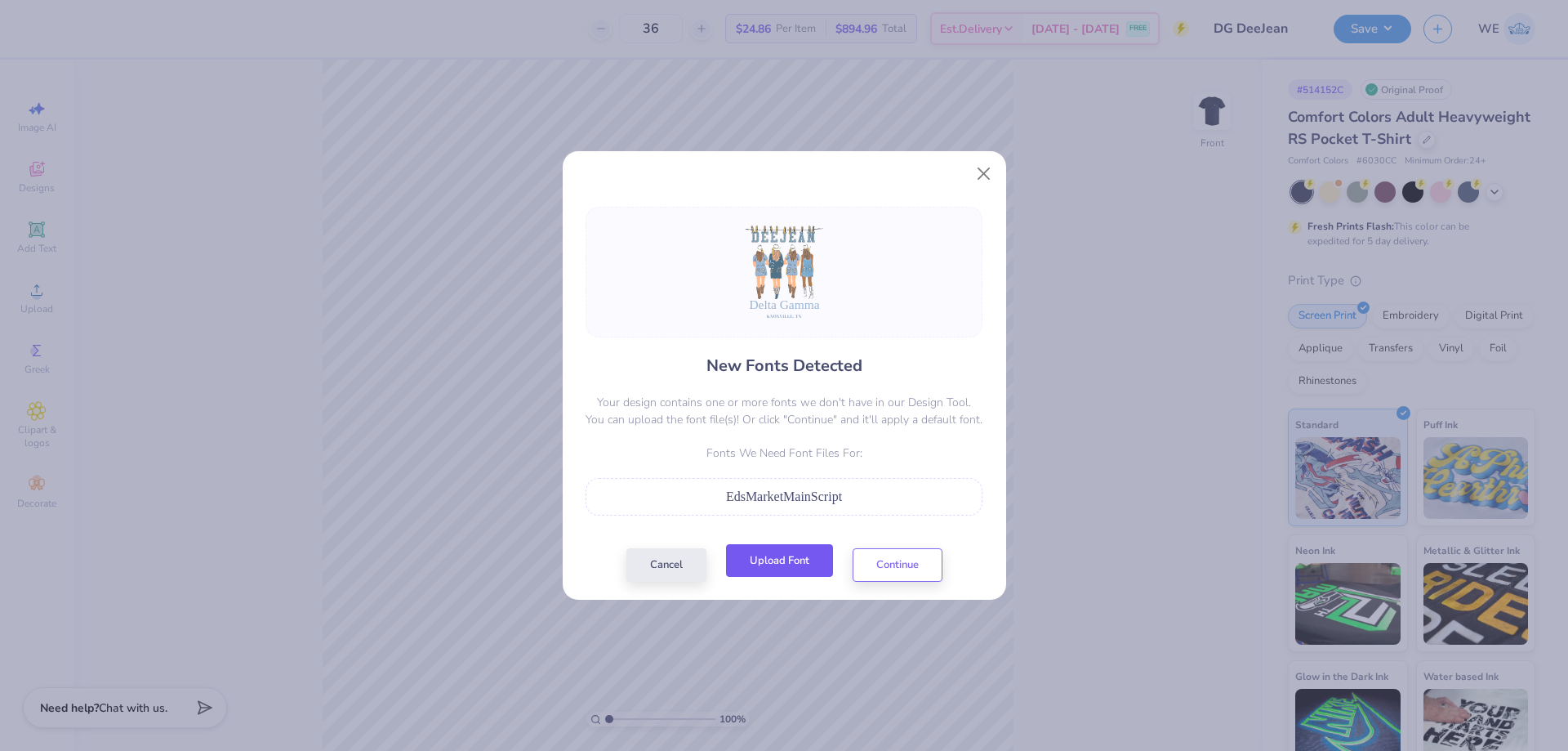
click at [782, 567] on button "Upload Font" at bounding box center [780, 560] width 107 height 33
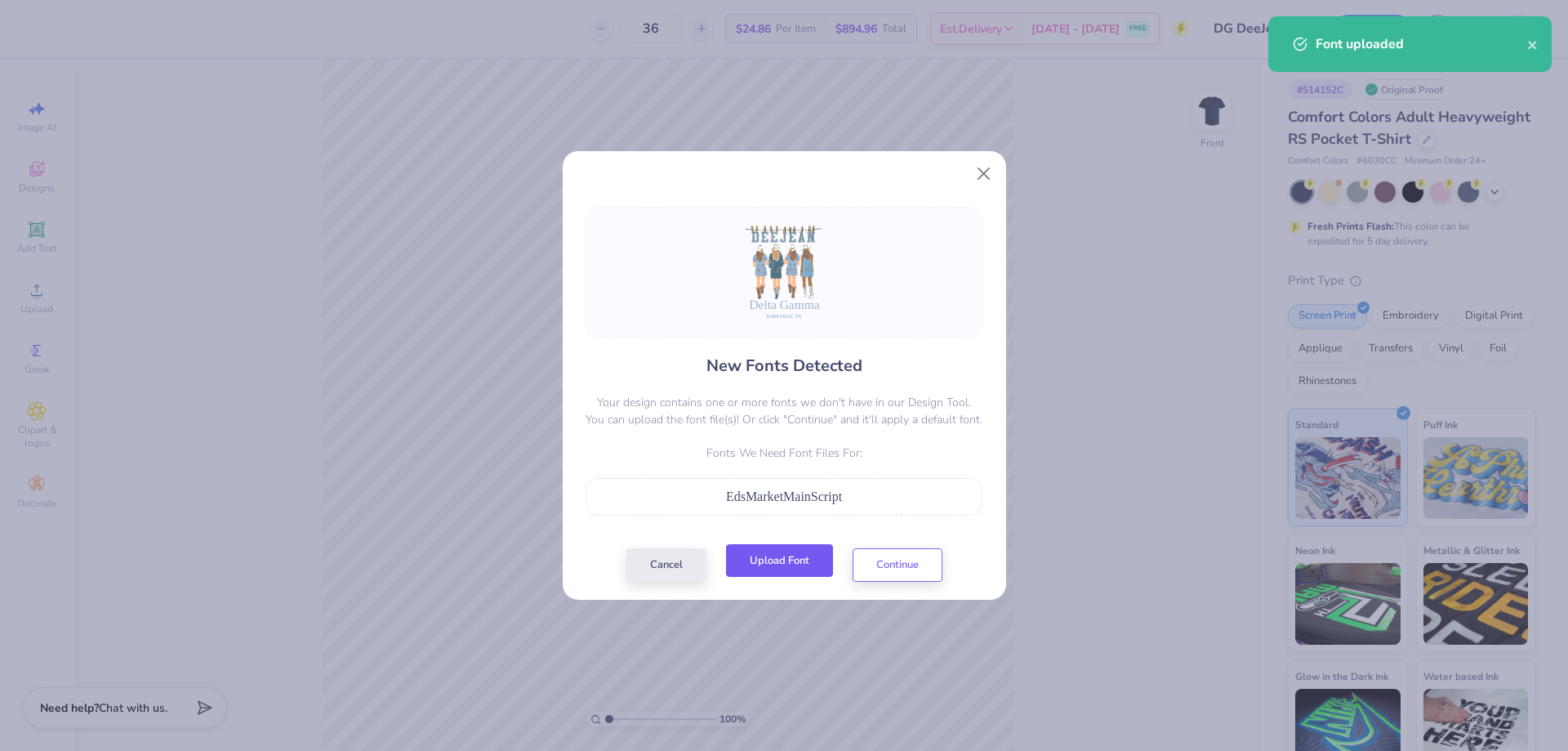
click at [800, 563] on button "Upload Font" at bounding box center [780, 560] width 107 height 33
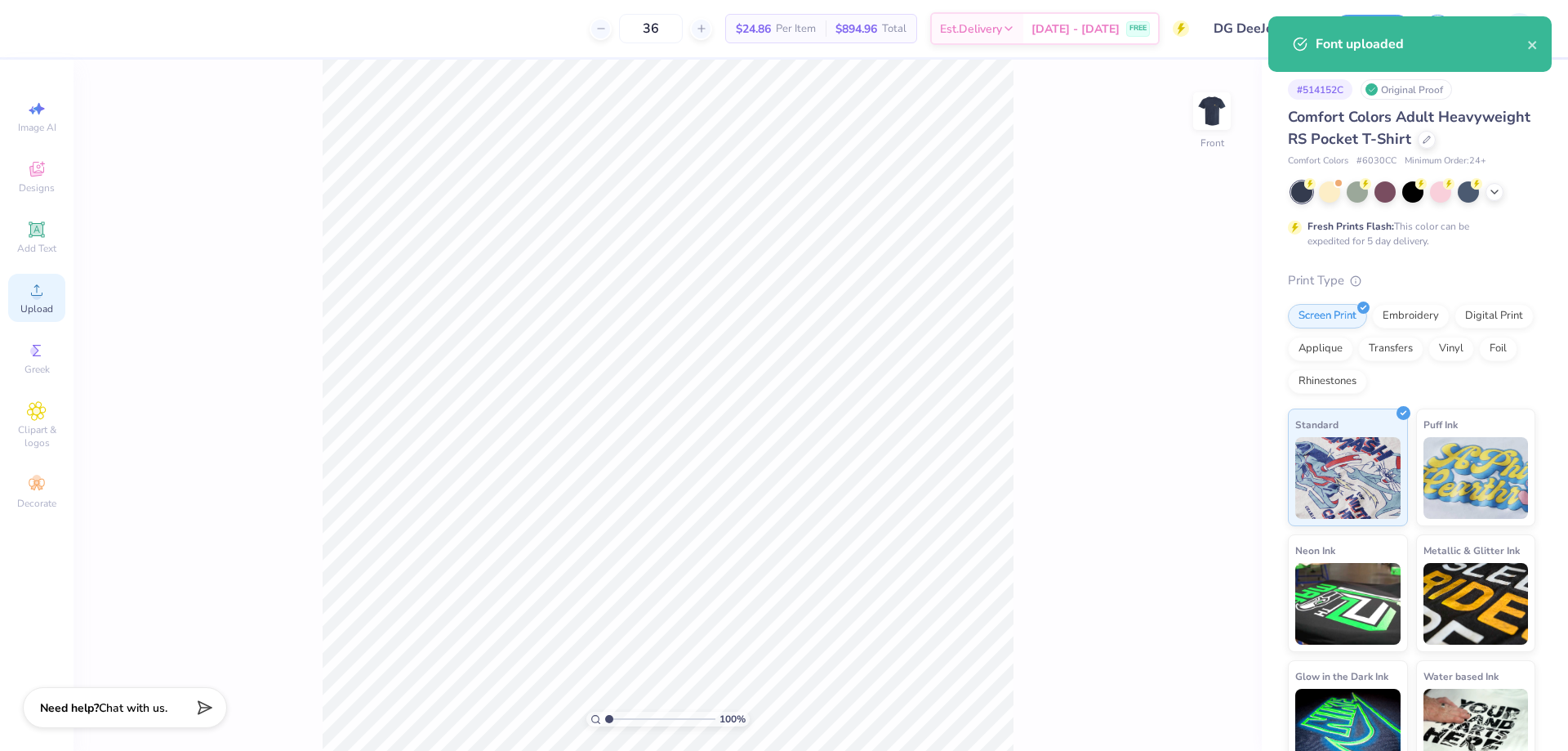
click at [21, 312] on span "Upload" at bounding box center [36, 309] width 32 height 13
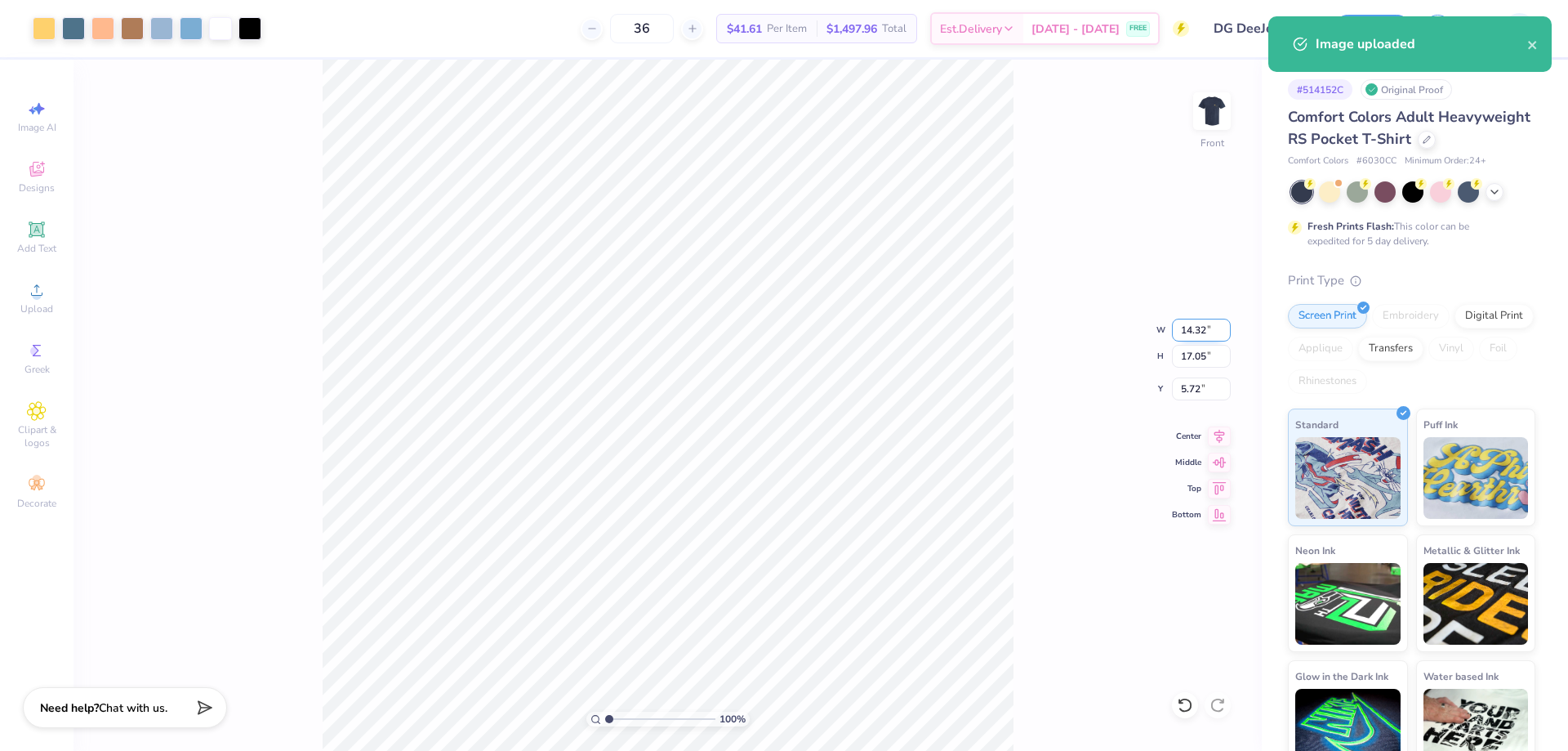
click at [1192, 335] on input "14.32" at bounding box center [1202, 330] width 59 height 23
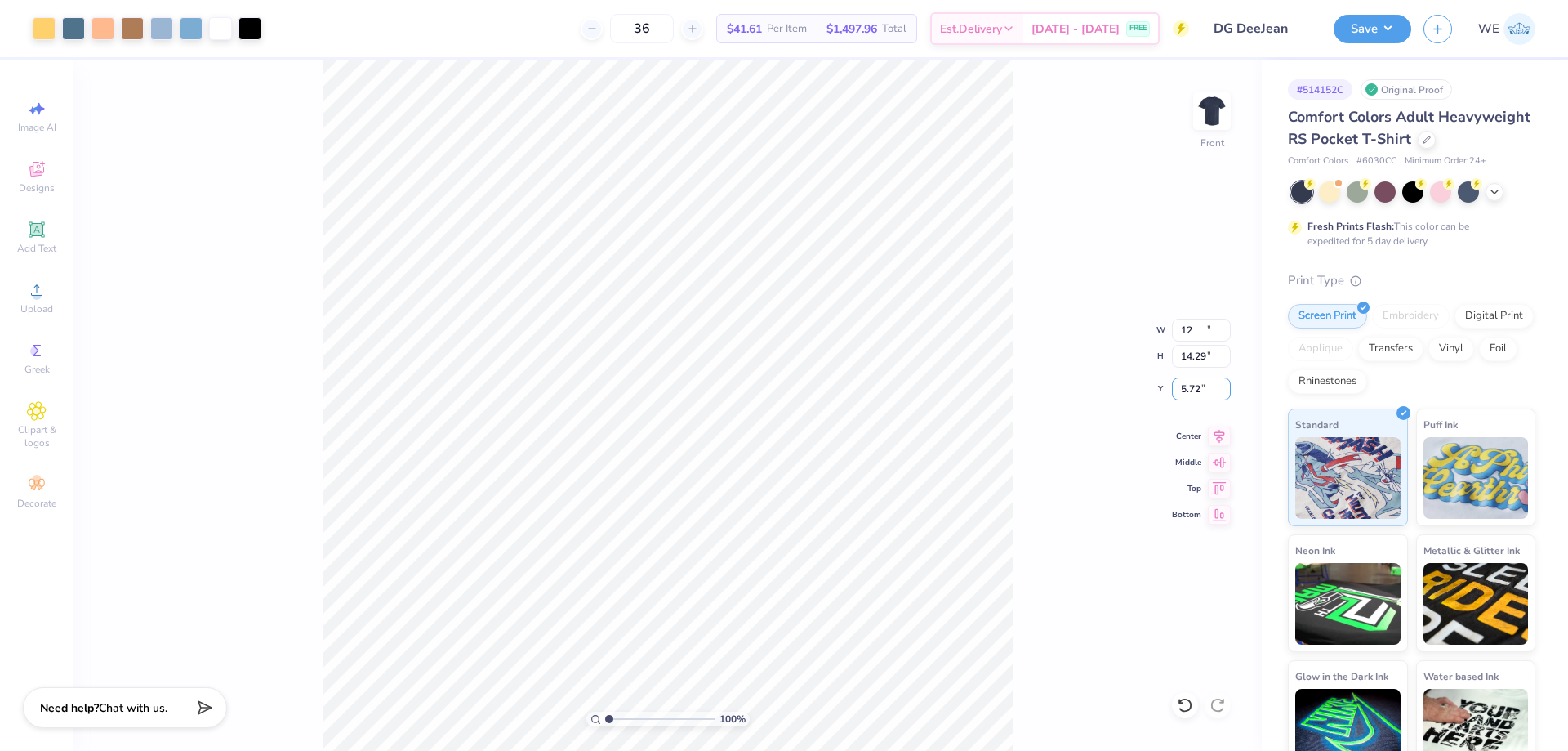
type input "12.00"
type input "14.29"
type input "3.00"
click at [419, 59] on div "Art colors 36 $41.61 Per Item $1,497.96 Total Est. Delivery [DATE] - [DATE] FRE…" at bounding box center [784, 376] width 1568 height 751
click at [1368, 38] on button "Save" at bounding box center [1372, 27] width 77 height 29
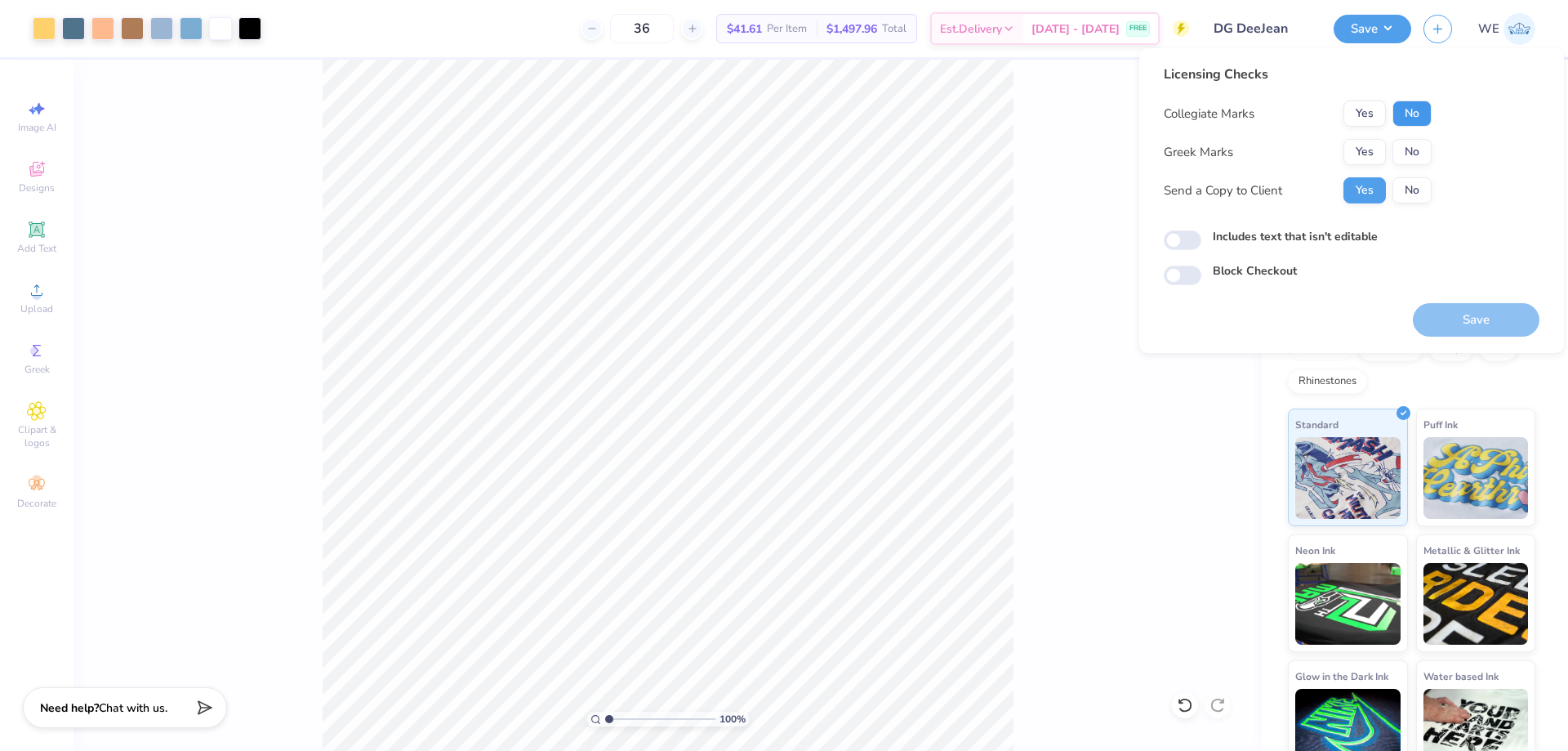
click at [1408, 102] on button "No" at bounding box center [1411, 113] width 39 height 26
click at [1364, 148] on button "Yes" at bounding box center [1364, 151] width 42 height 26
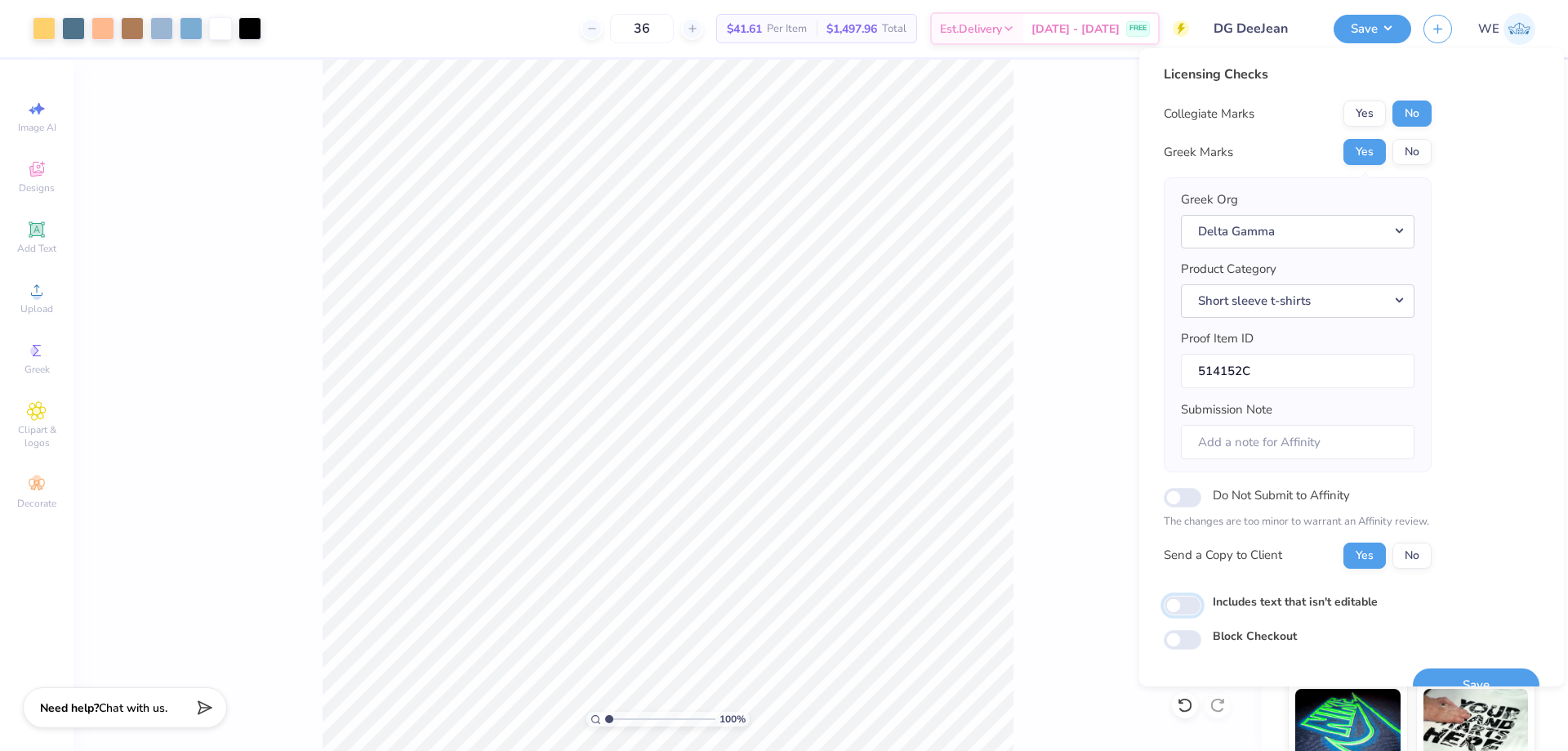
click at [1186, 603] on input "Includes text that isn't editable" at bounding box center [1182, 605] width 37 height 20
checkbox input "true"
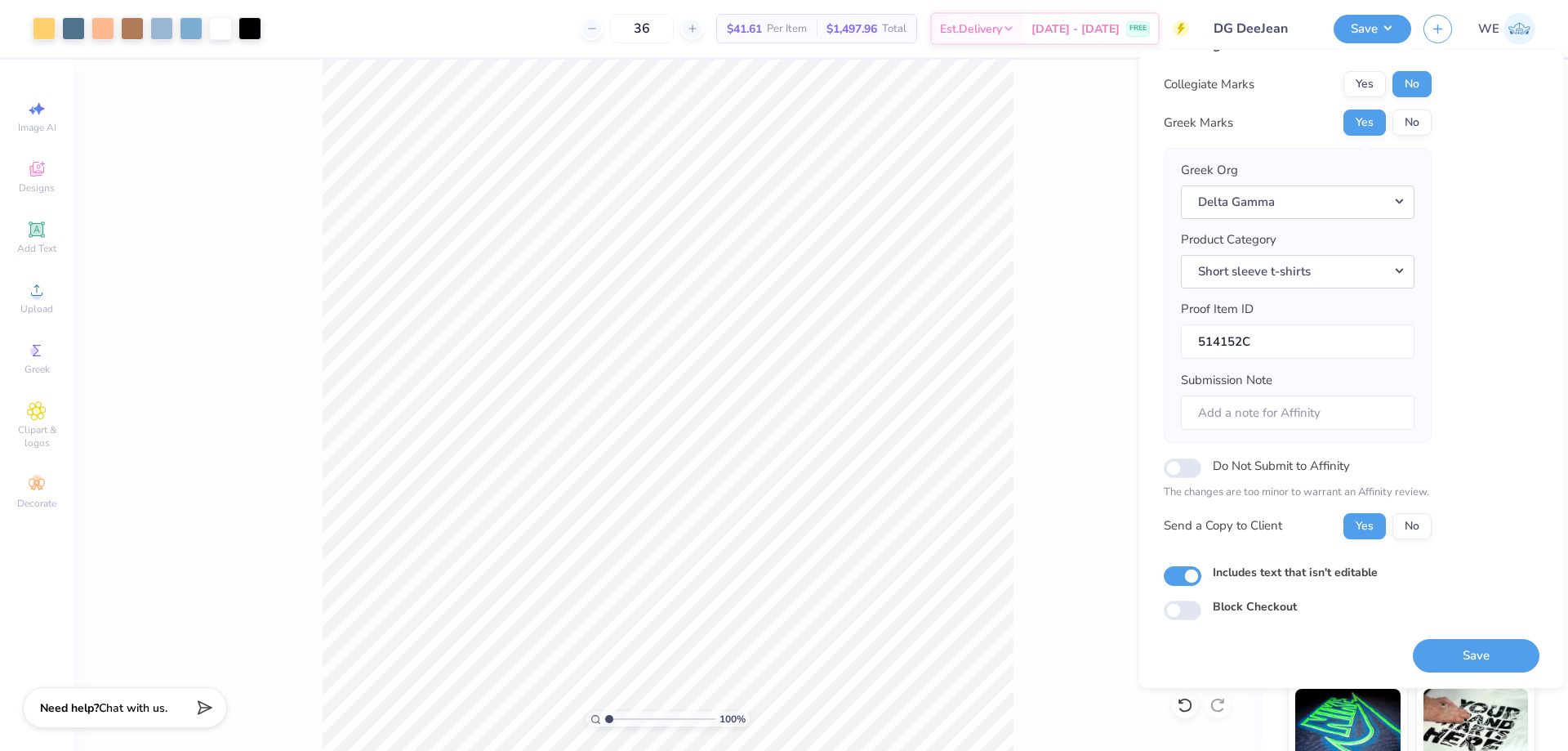
click at [1091, 186] on div "100 % Front" at bounding box center [668, 404] width 1189 height 691
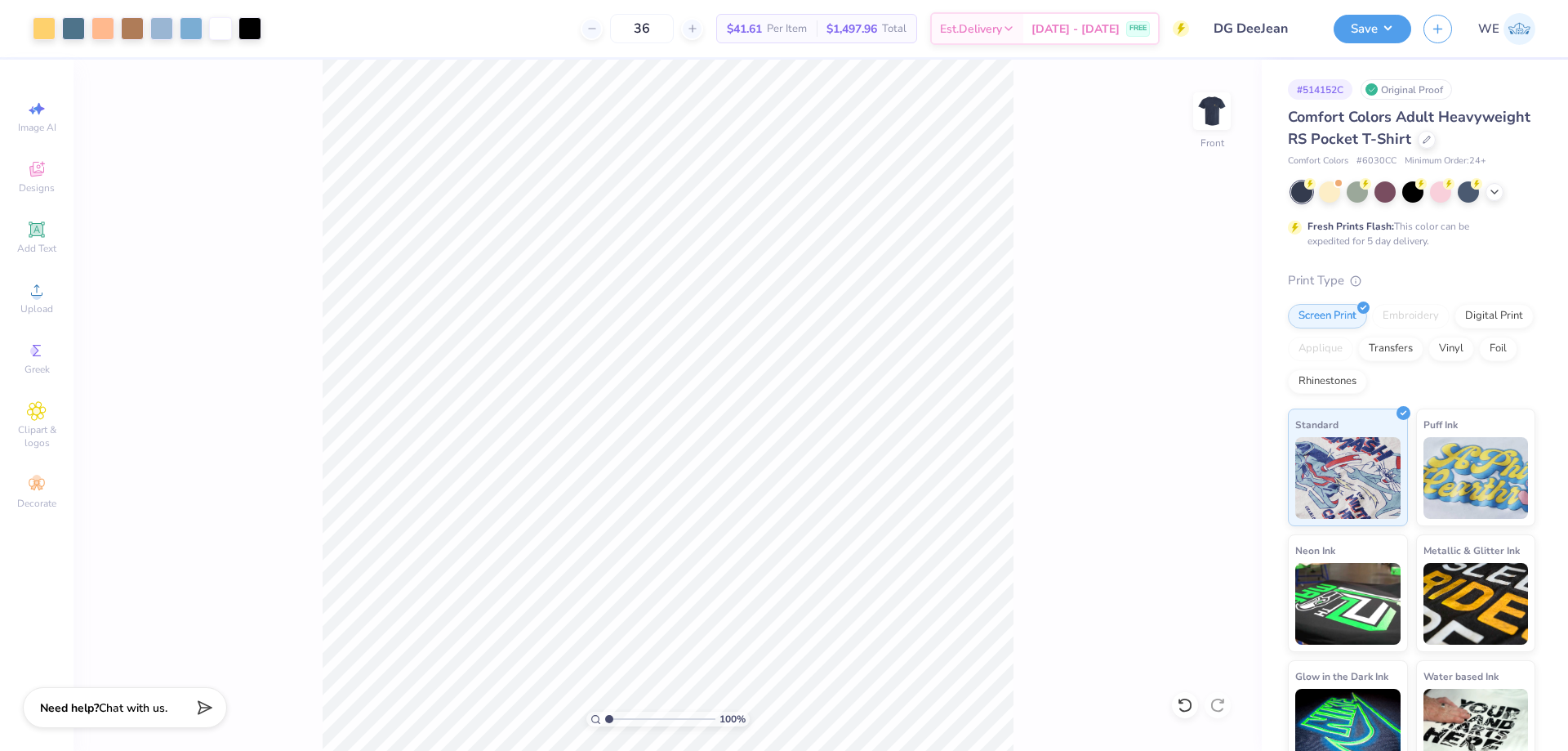
click at [1235, 118] on div "100 % Front" at bounding box center [668, 404] width 1189 height 691
drag, startPoint x: 1200, startPoint y: 118, endPoint x: 1081, endPoint y: 230, distance: 163.4
click at [1200, 119] on img at bounding box center [1212, 111] width 32 height 32
click at [1080, 229] on div "100 % Front" at bounding box center [668, 404] width 1189 height 691
click at [1115, 195] on div "100 % Back" at bounding box center [668, 404] width 1189 height 691
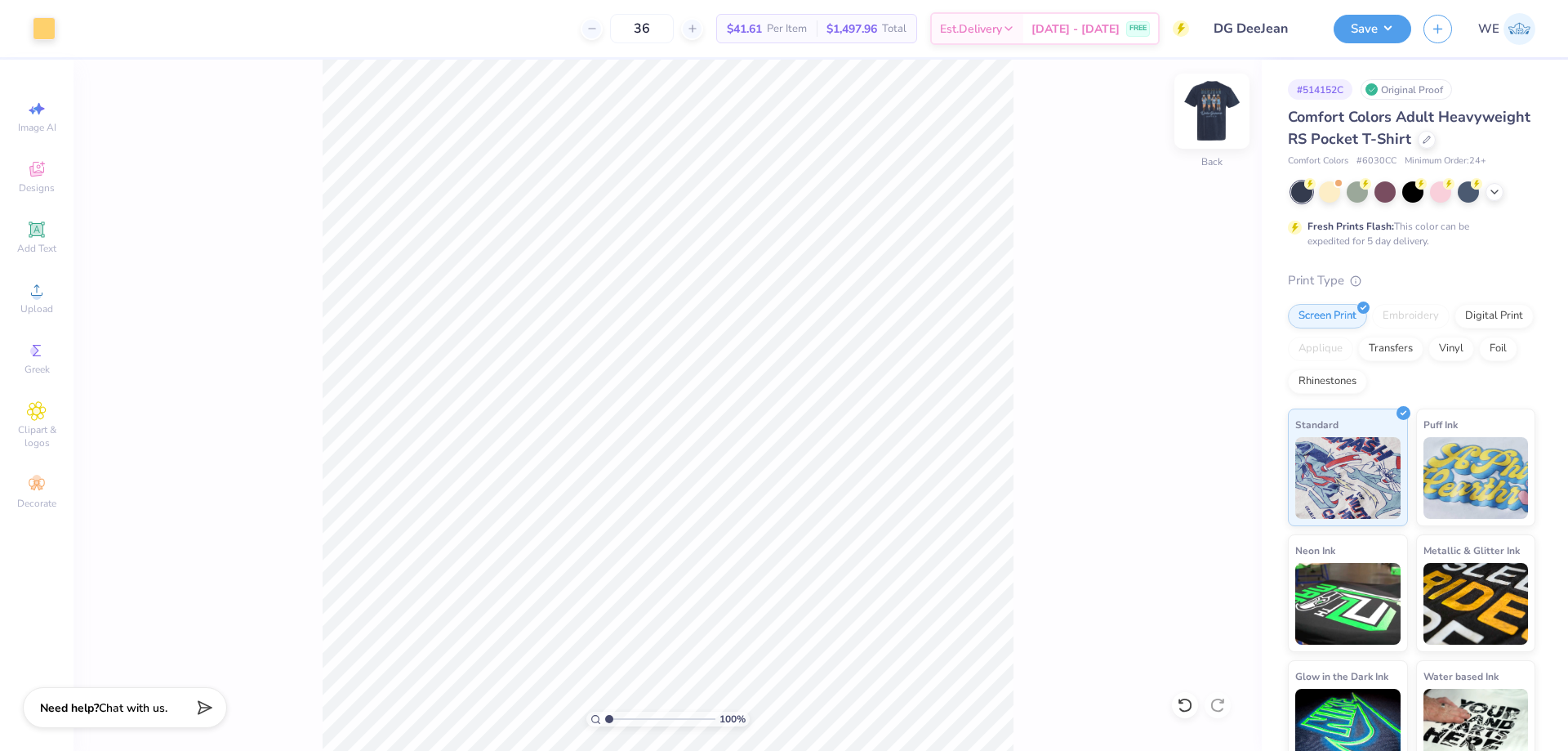
click at [1194, 104] on div at bounding box center [1212, 111] width 75 height 75
click at [1387, 31] on button "Save" at bounding box center [1372, 27] width 77 height 29
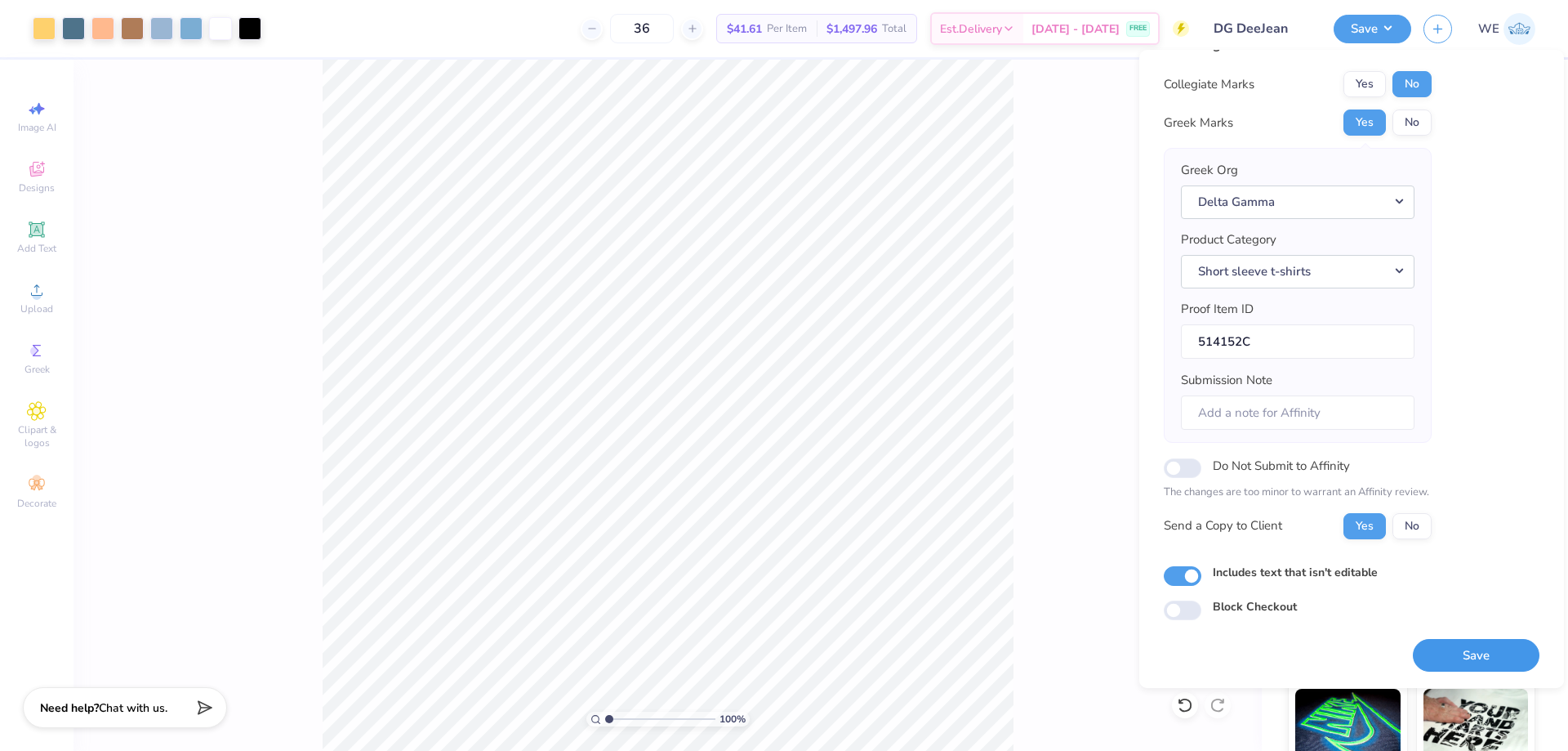
click at [1443, 651] on button "Save" at bounding box center [1476, 654] width 126 height 33
